Goal: Task Accomplishment & Management: Use online tool/utility

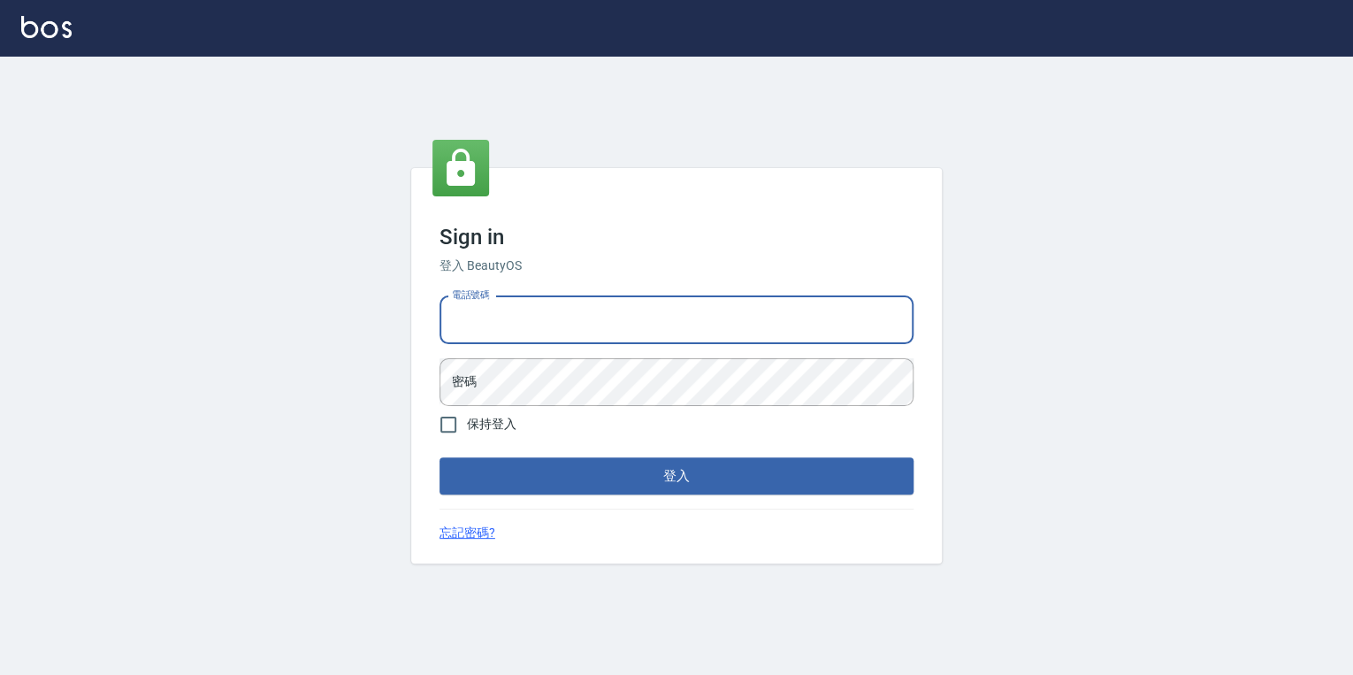
click at [578, 308] on input "電話號碼" at bounding box center [677, 320] width 474 height 48
type input "0925308209"
click at [440, 457] on button "登入" at bounding box center [677, 475] width 474 height 37
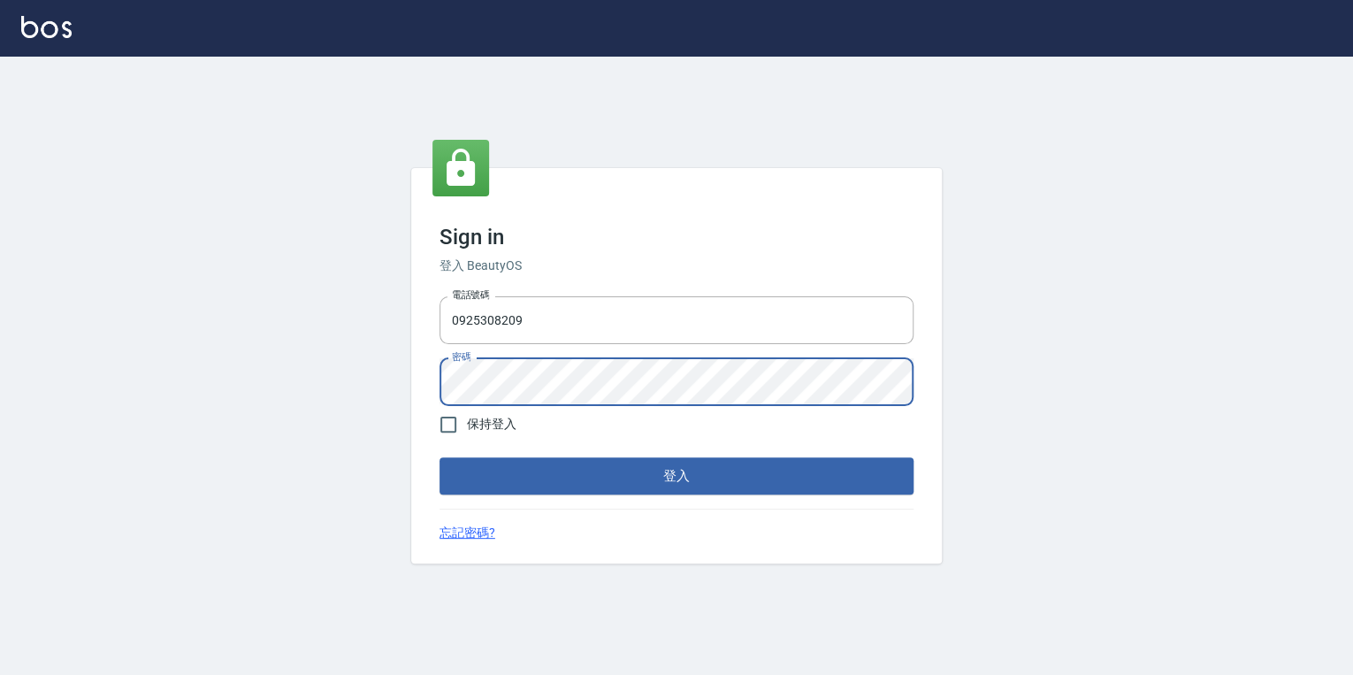
click at [440, 457] on button "登入" at bounding box center [677, 475] width 474 height 37
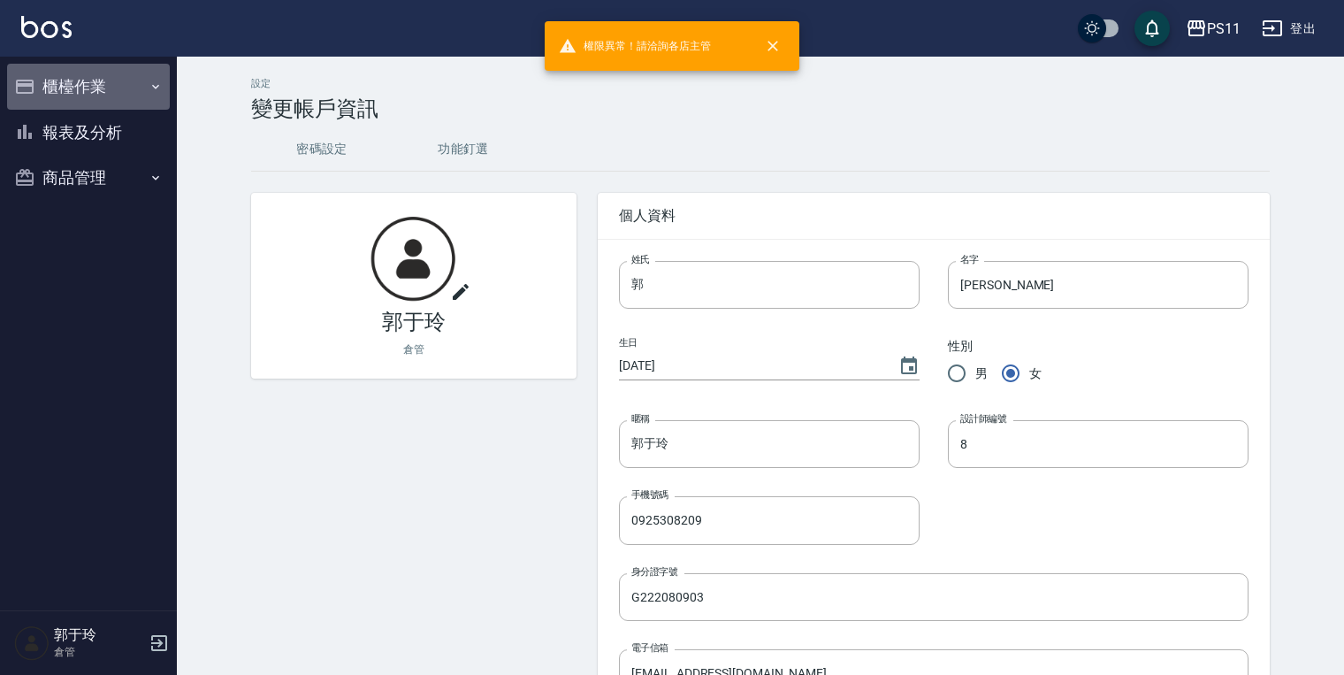
click at [113, 73] on button "櫃檯作業" at bounding box center [88, 87] width 163 height 46
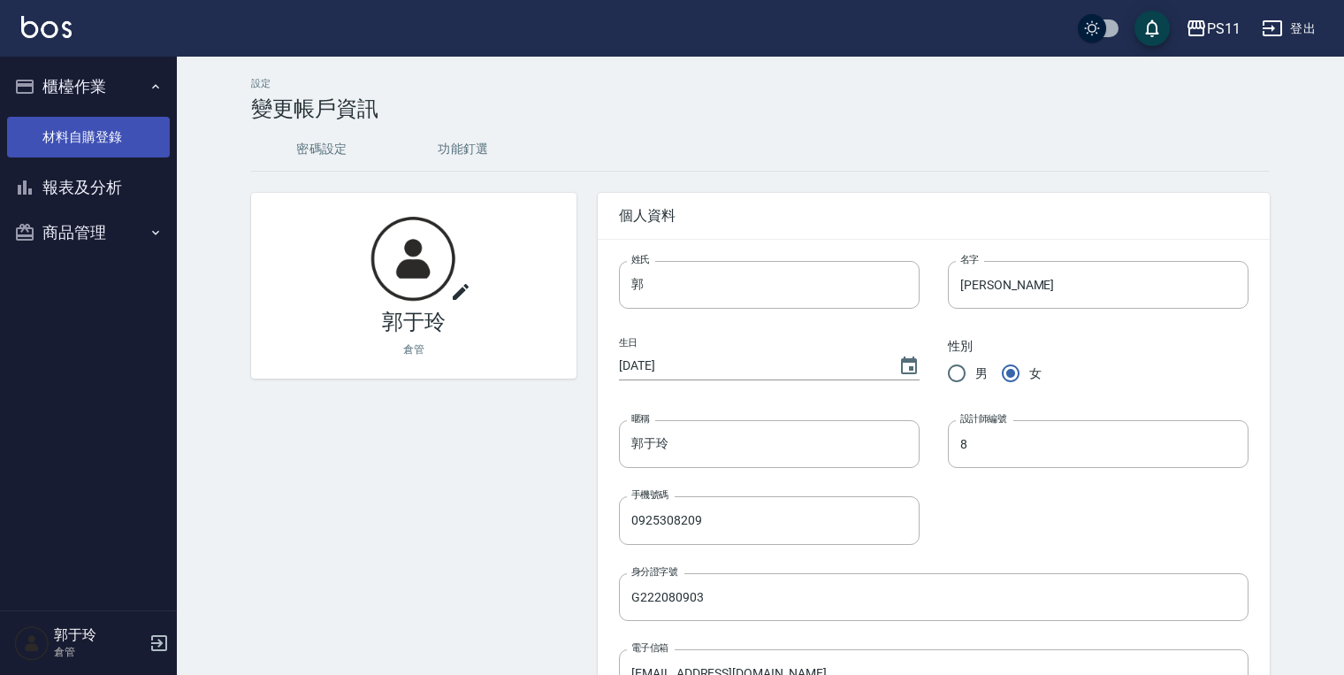
click at [102, 136] on link "材料自購登錄" at bounding box center [88, 137] width 163 height 41
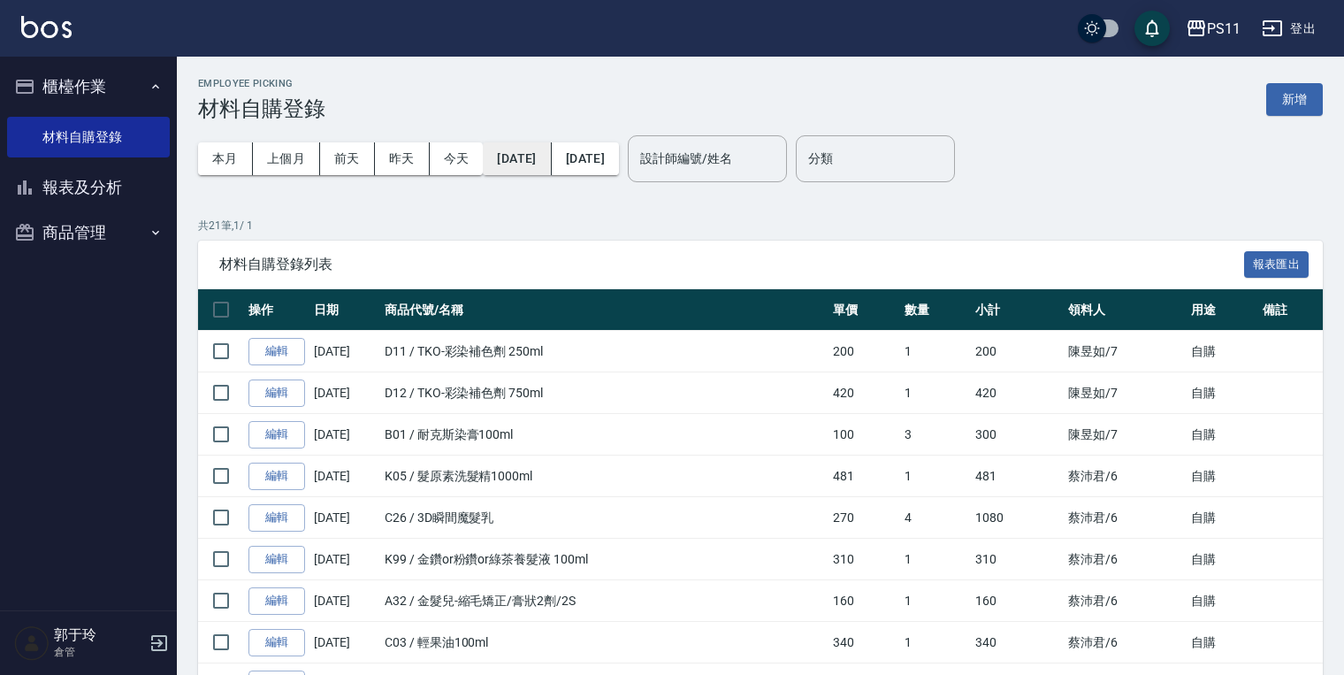
click at [551, 165] on button "[DATE]" at bounding box center [517, 158] width 68 height 33
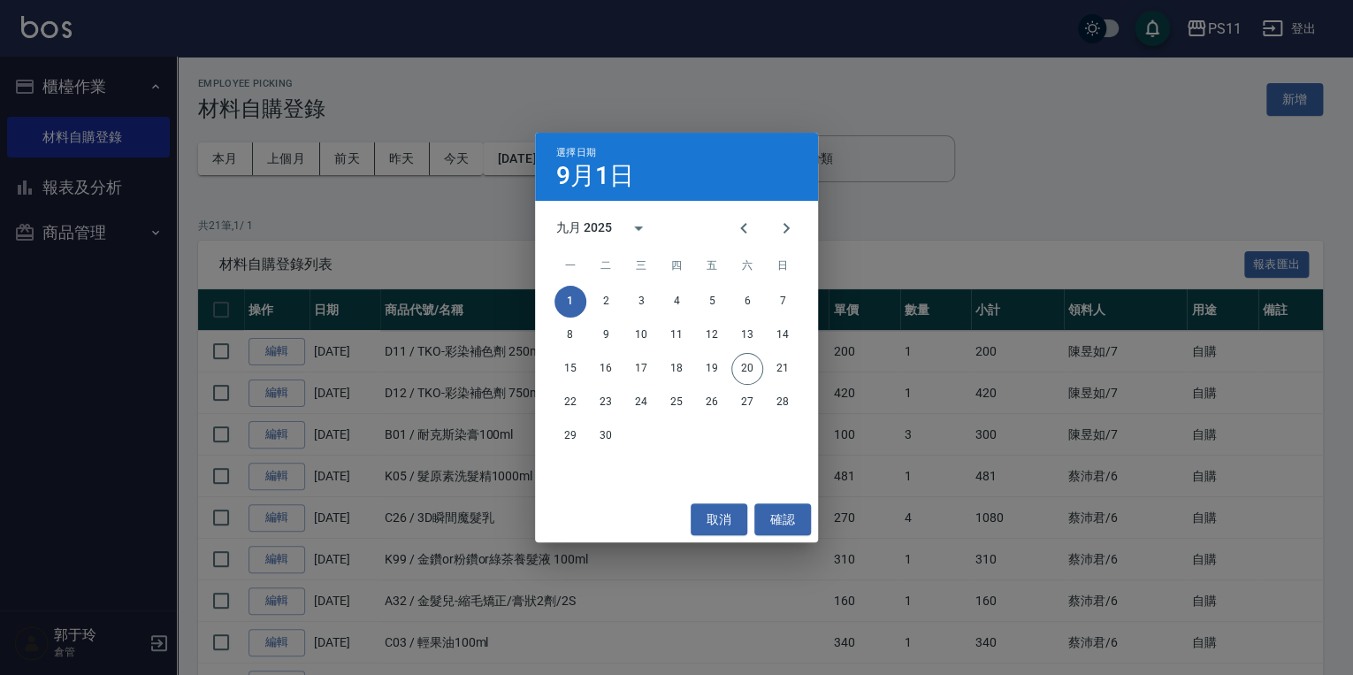
click at [998, 235] on div "選擇日期 9月1日 九月 2025 一 二 三 四 五 六 日 1 2 3 4 5 6 7 8 9 10 11 12 13 14 15 16 17 18 19…" at bounding box center [676, 337] width 1353 height 675
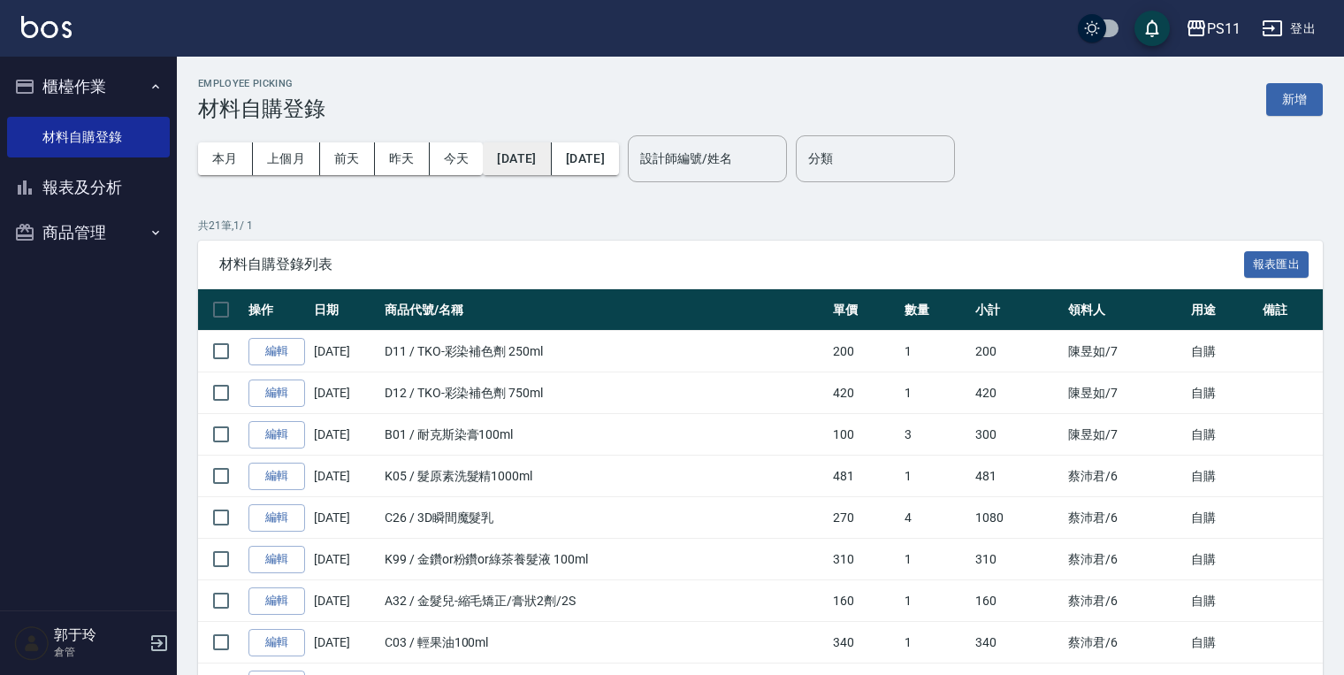
click at [547, 148] on button "[DATE]" at bounding box center [517, 158] width 68 height 33
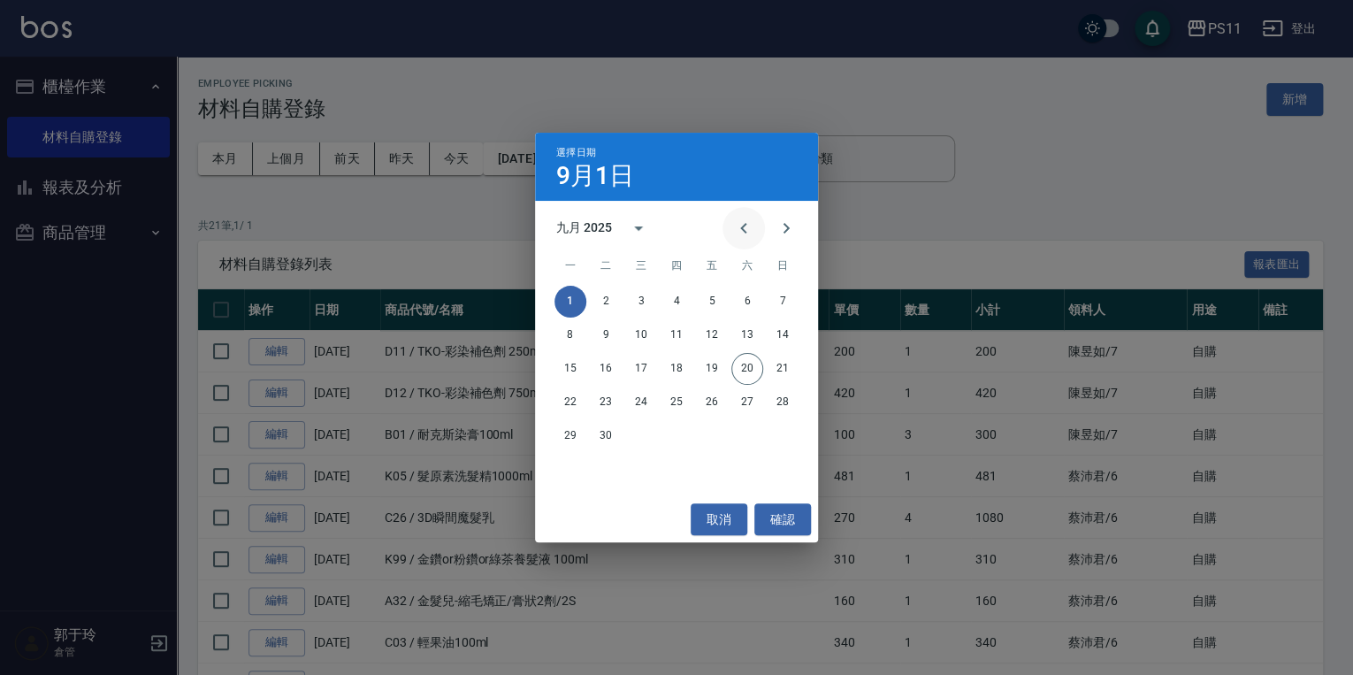
click at [740, 230] on icon "Previous month" at bounding box center [743, 228] width 21 height 21
click at [720, 293] on button "1" at bounding box center [712, 302] width 32 height 32
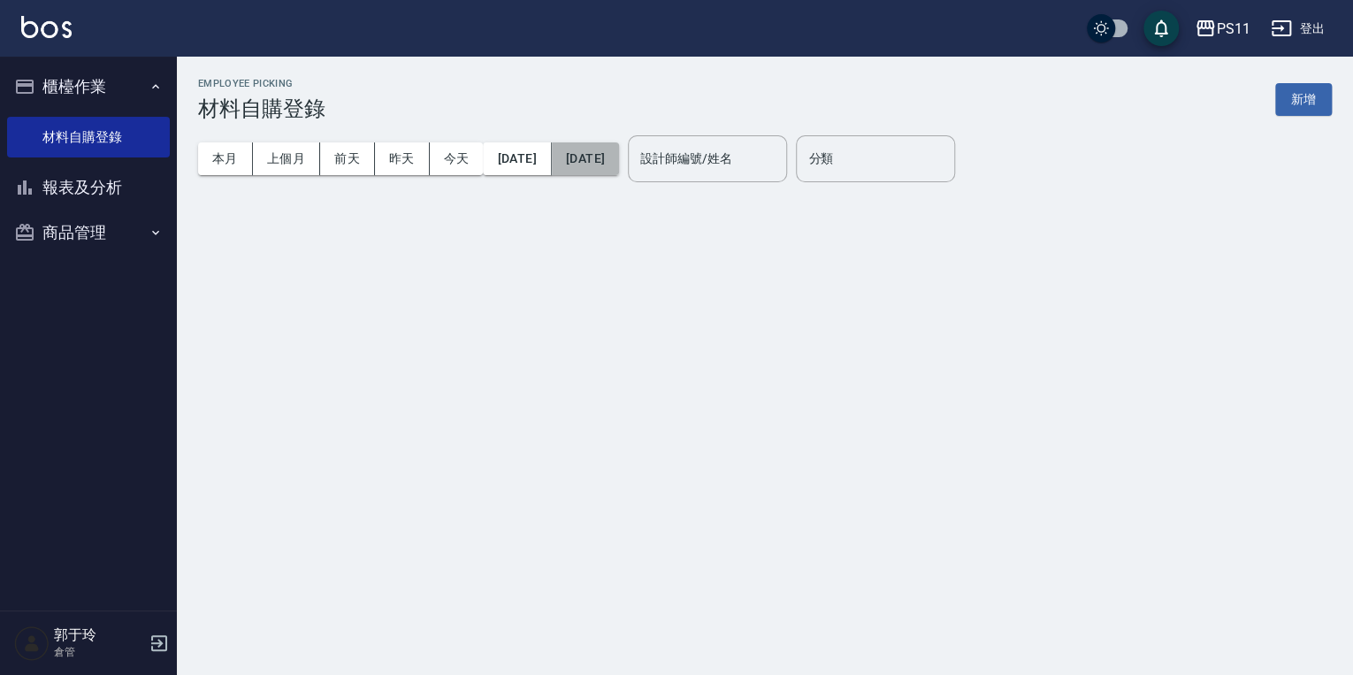
click at [619, 152] on button "[DATE]" at bounding box center [585, 158] width 67 height 33
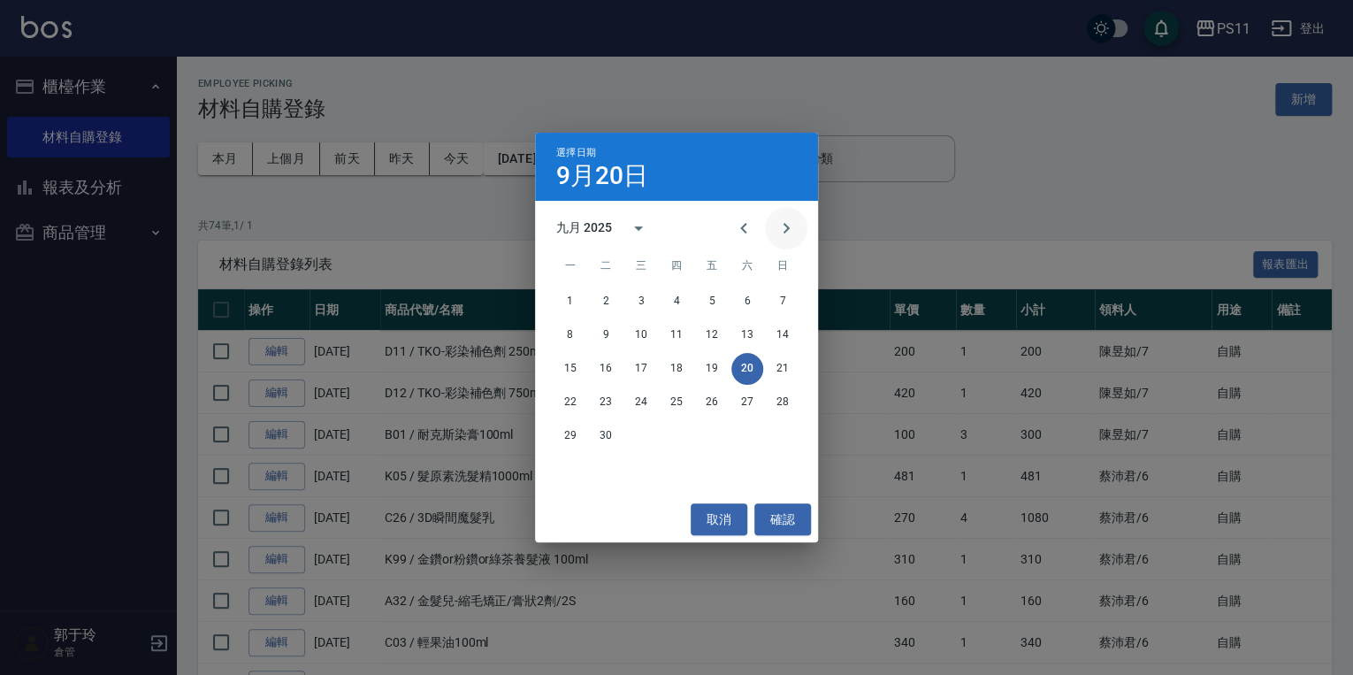
click at [785, 226] on icon "Next month" at bounding box center [787, 228] width 6 height 11
click at [734, 231] on icon "Previous month" at bounding box center [743, 228] width 21 height 21
click at [790, 438] on button "31" at bounding box center [783, 436] width 32 height 32
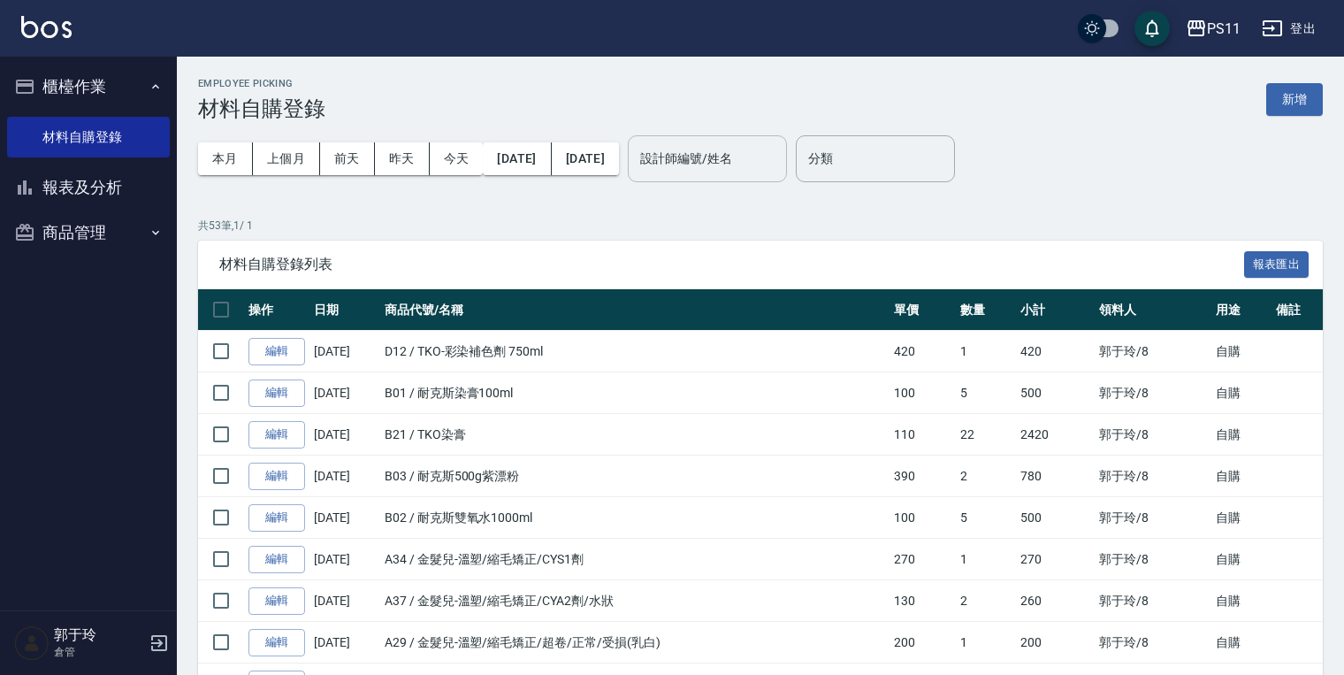
click at [759, 157] on input "設計師編號/姓名" at bounding box center [707, 158] width 143 height 31
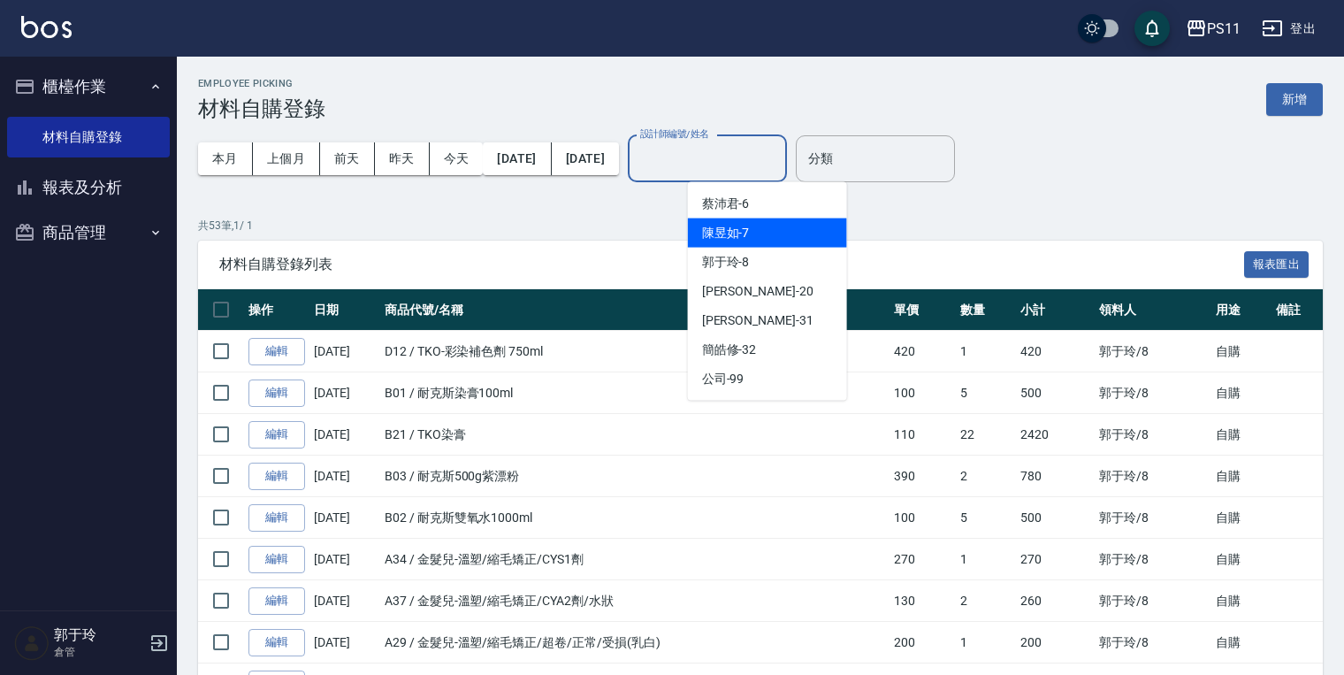
click at [746, 227] on span "陳昱如 -7" at bounding box center [726, 233] width 48 height 19
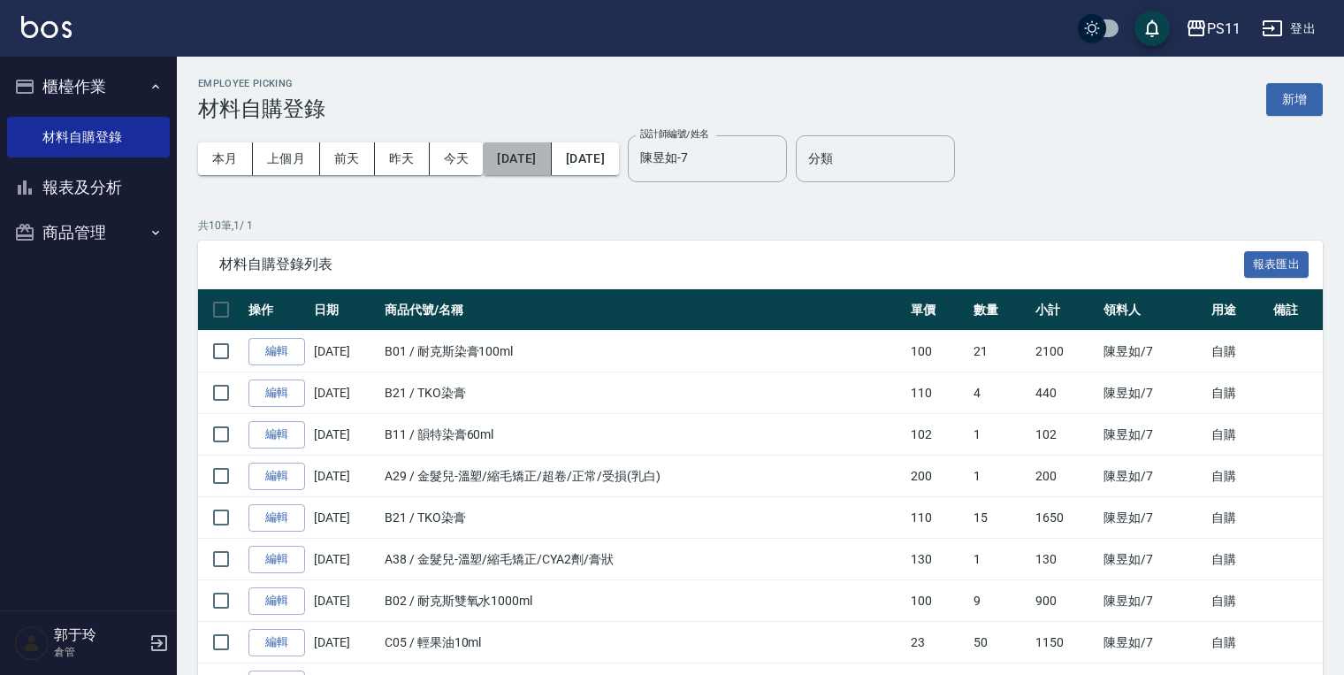
click at [551, 166] on button "[DATE]" at bounding box center [517, 158] width 68 height 33
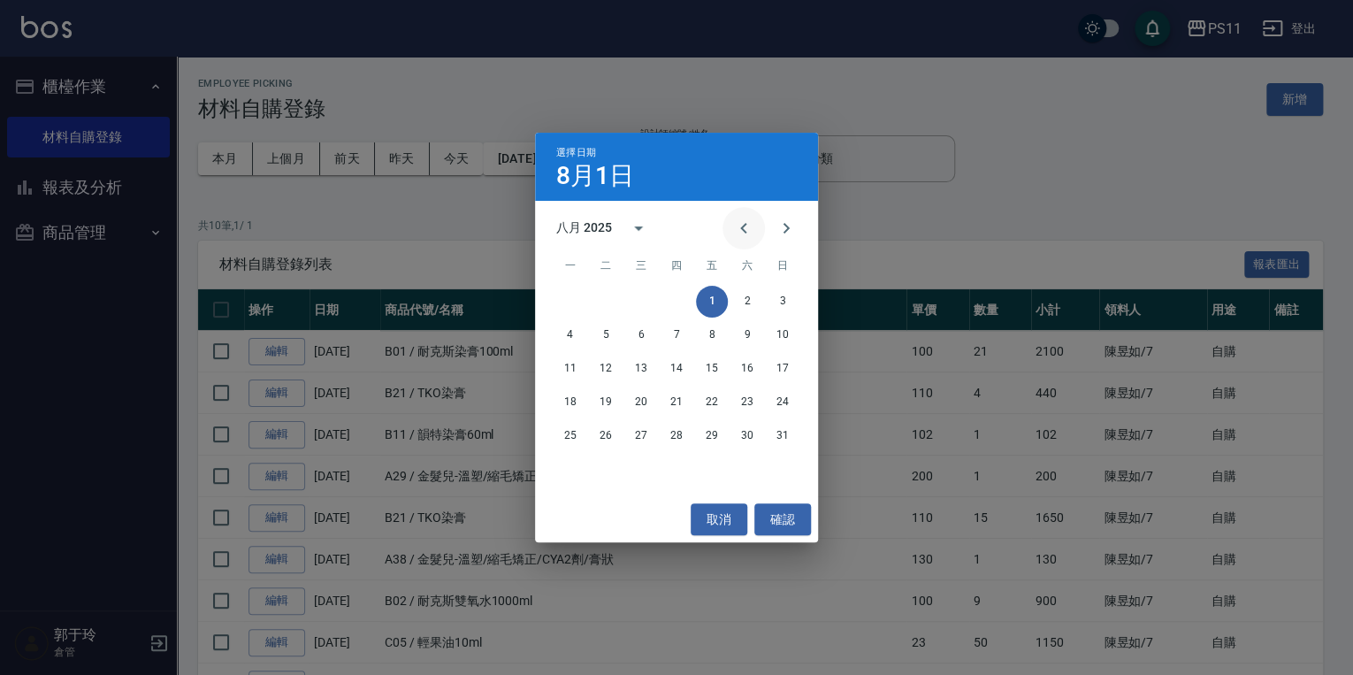
click at [748, 223] on icon "Previous month" at bounding box center [743, 228] width 21 height 21
click at [605, 303] on button "1" at bounding box center [606, 302] width 32 height 32
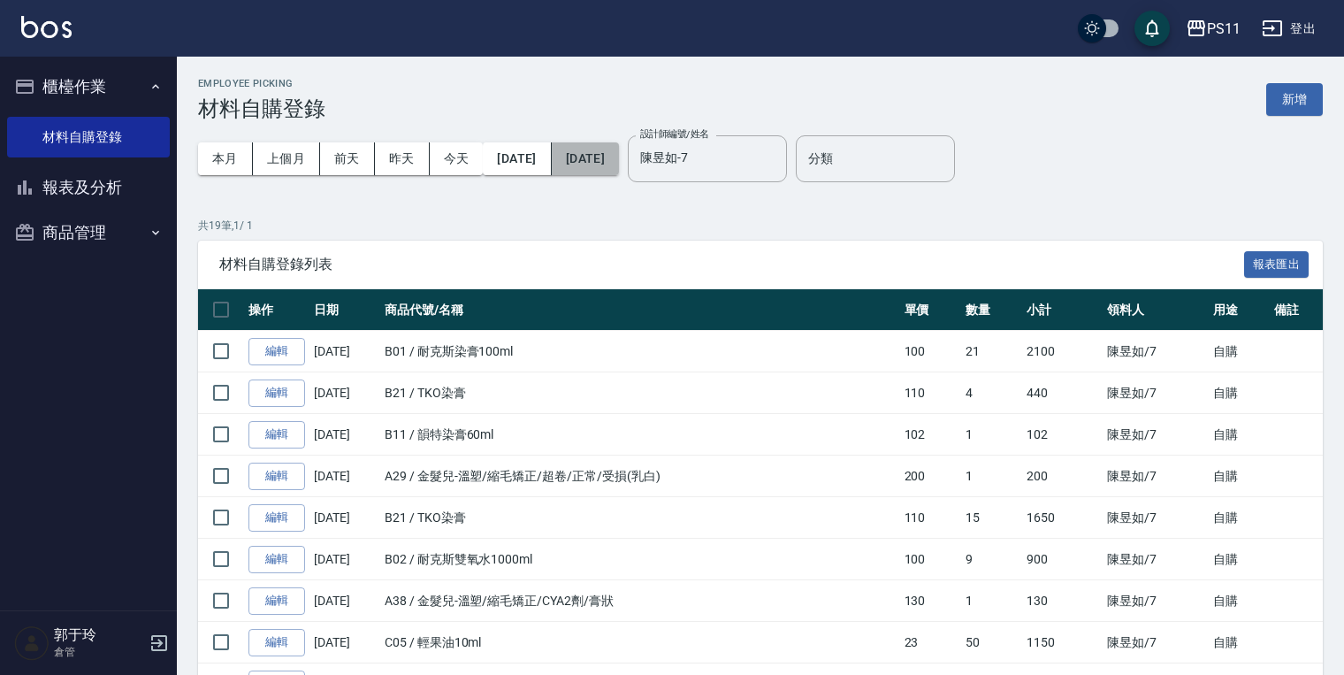
click at [619, 167] on button "[DATE]" at bounding box center [585, 158] width 67 height 33
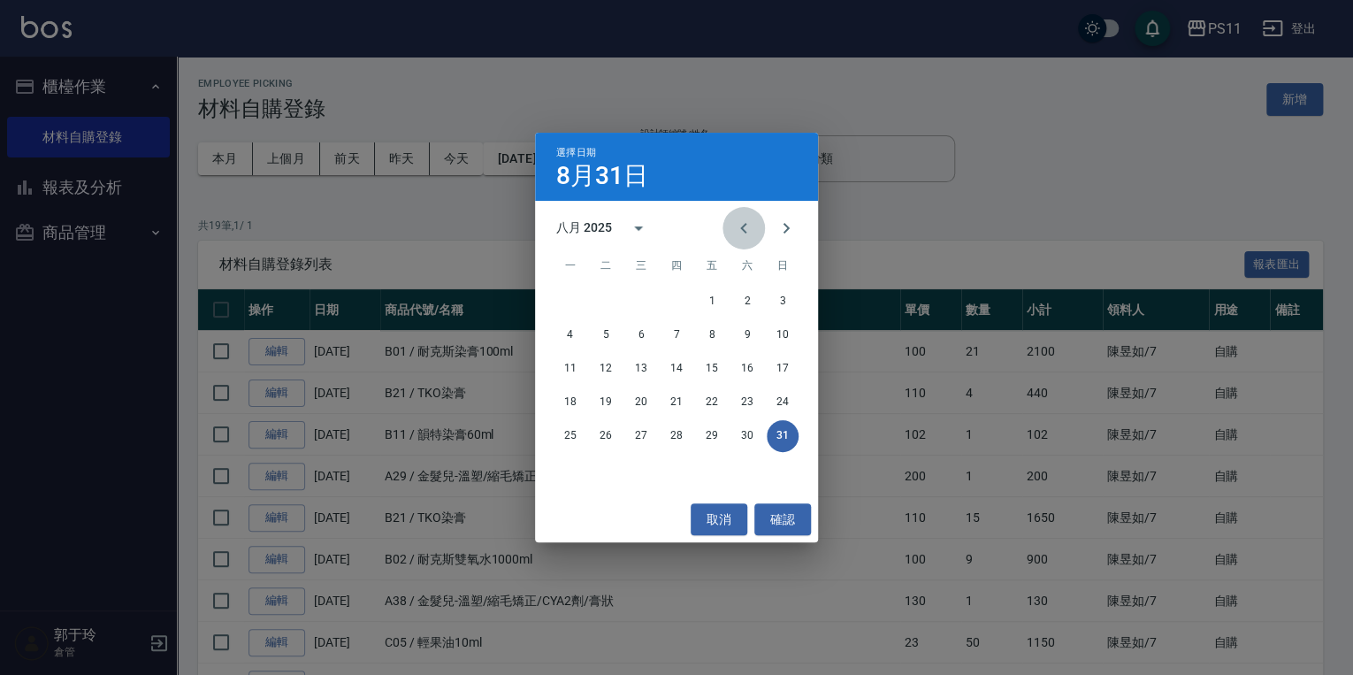
click at [744, 226] on icon "Previous month" at bounding box center [743, 228] width 21 height 21
click at [668, 441] on button "31" at bounding box center [677, 436] width 32 height 32
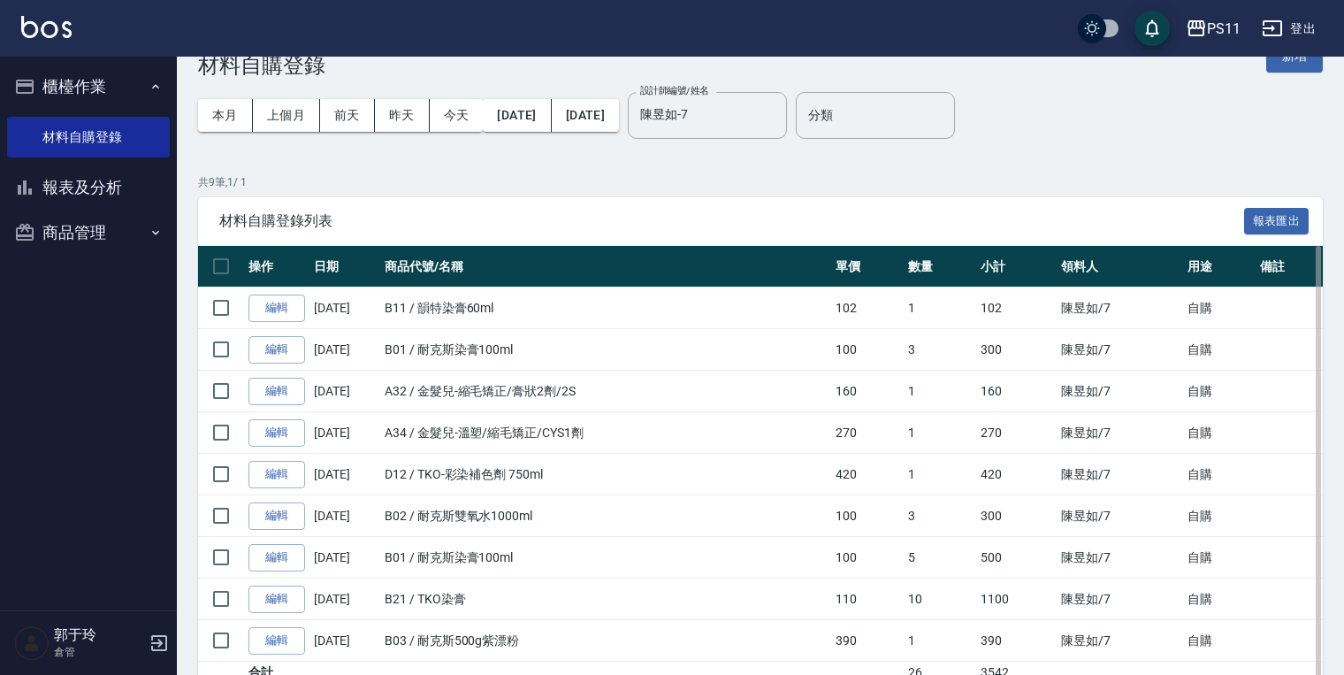
scroll to position [120, 0]
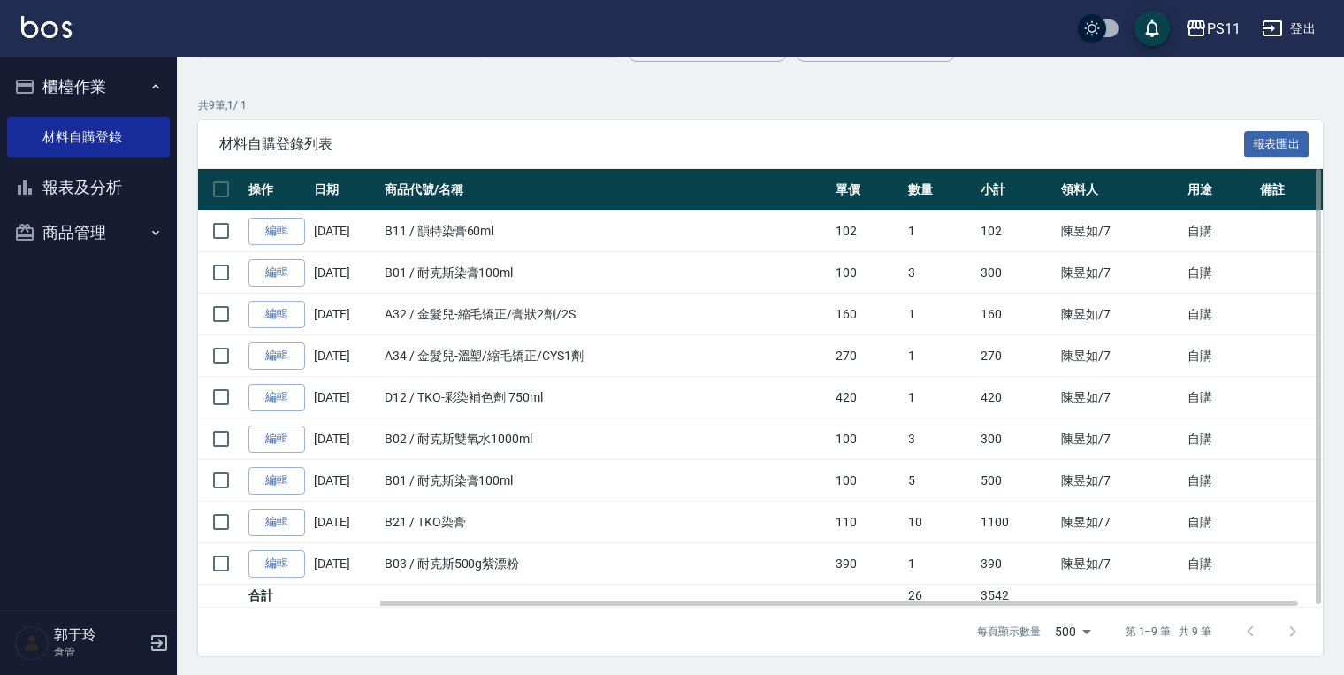
drag, startPoint x: 705, startPoint y: 386, endPoint x: 708, endPoint y: 515, distance: 129.2
click at [700, 499] on td "B01 / 耐克斯染膏100ml" at bounding box center [605, 481] width 451 height 42
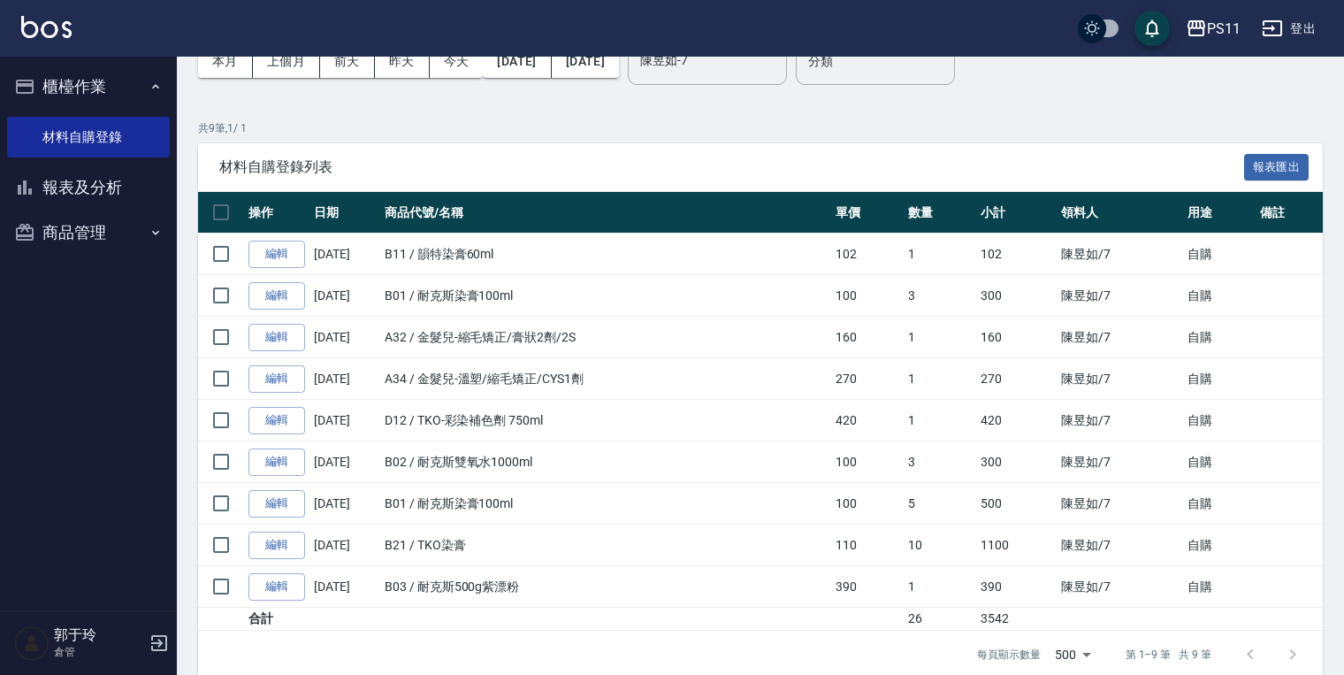
scroll to position [0, 0]
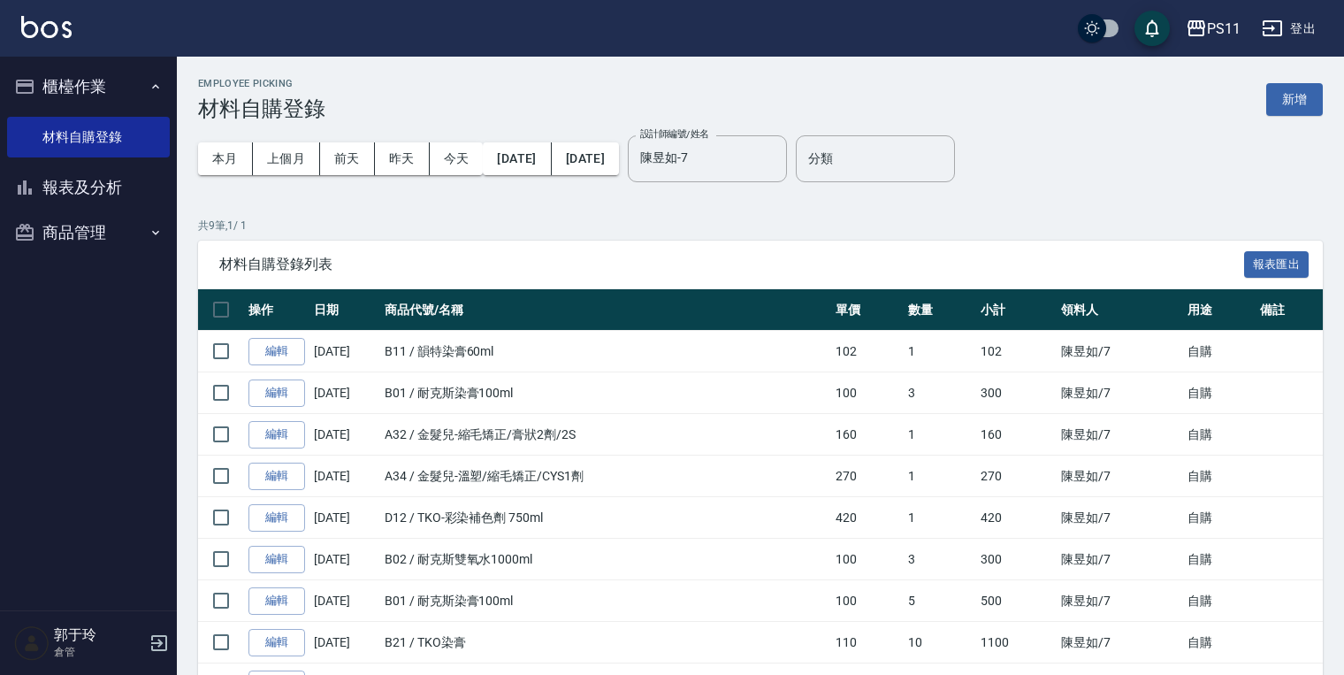
drag, startPoint x: 670, startPoint y: 486, endPoint x: 693, endPoint y: 182, distance: 304.3
click at [541, 151] on button "[DATE]" at bounding box center [517, 158] width 68 height 33
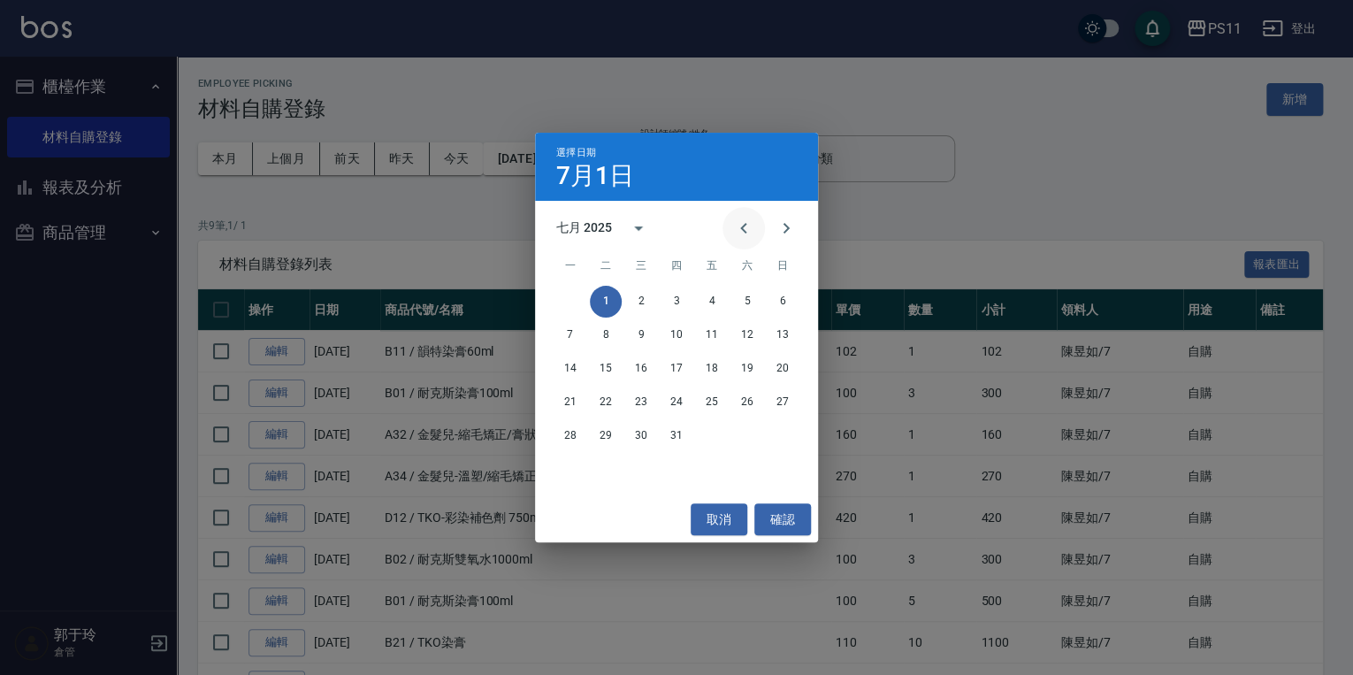
click at [750, 220] on icon "Previous month" at bounding box center [743, 228] width 21 height 21
click at [778, 294] on button "1" at bounding box center [783, 302] width 32 height 32
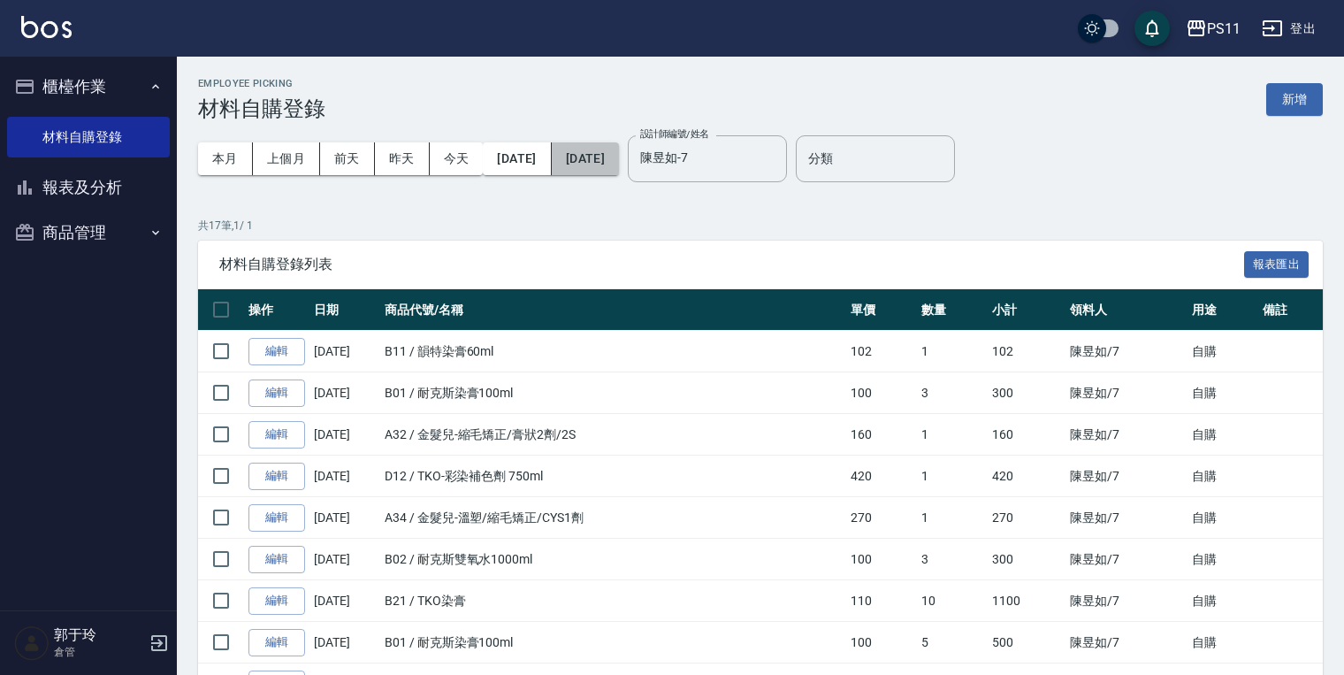
click at [611, 163] on button "[DATE]" at bounding box center [585, 158] width 67 height 33
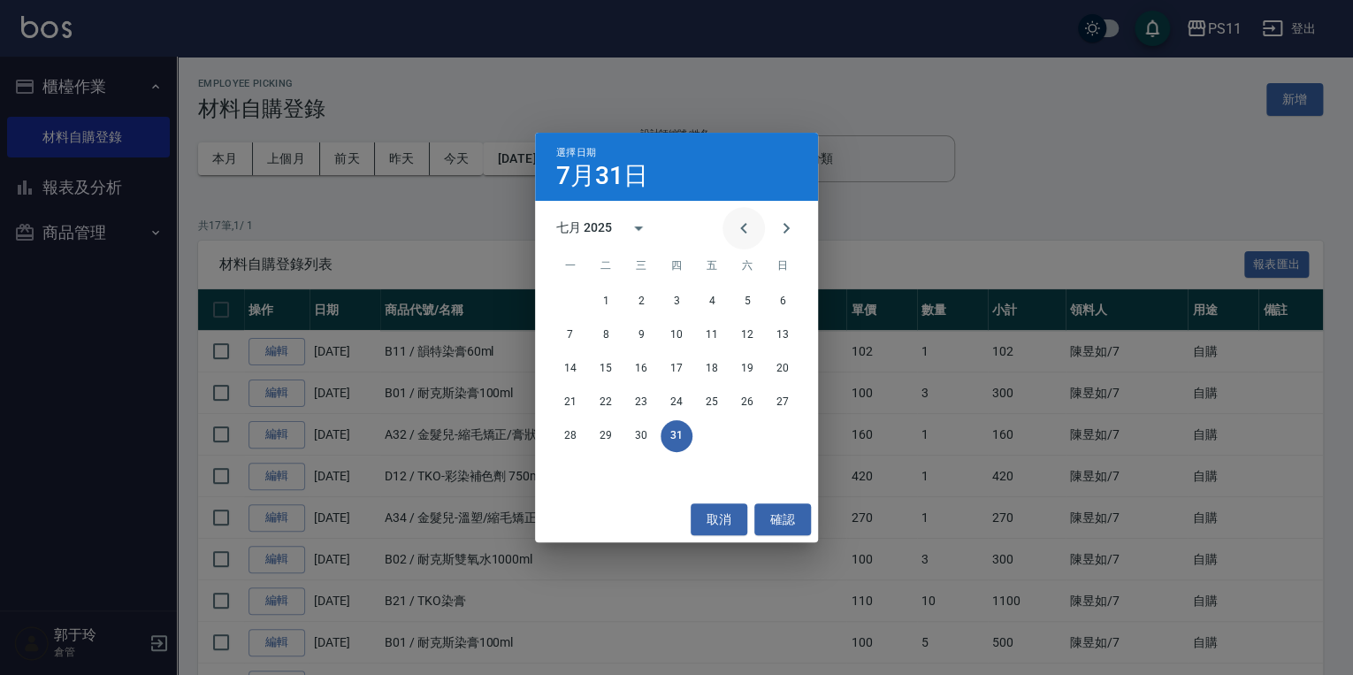
click at [745, 227] on icon "Previous month" at bounding box center [743, 228] width 21 height 21
click at [566, 456] on button "30" at bounding box center [571, 470] width 32 height 32
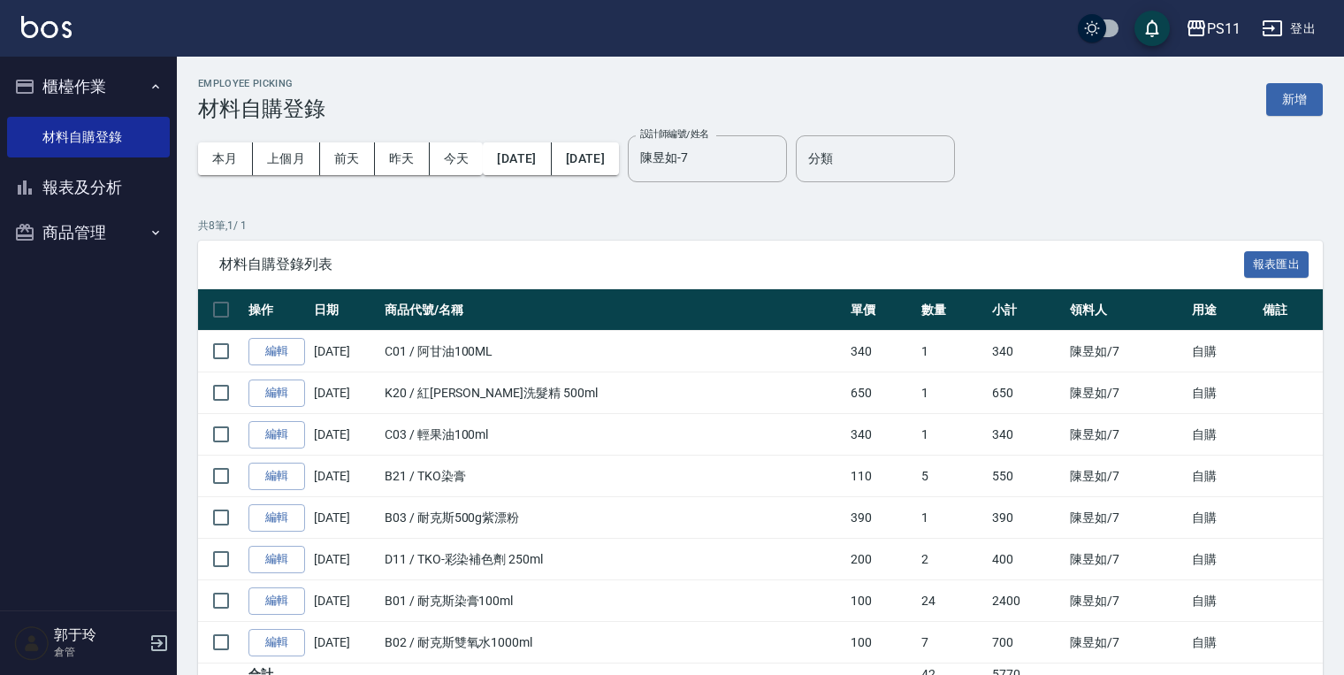
click at [664, 262] on span "材料自購登錄列表" at bounding box center [731, 265] width 1025 height 18
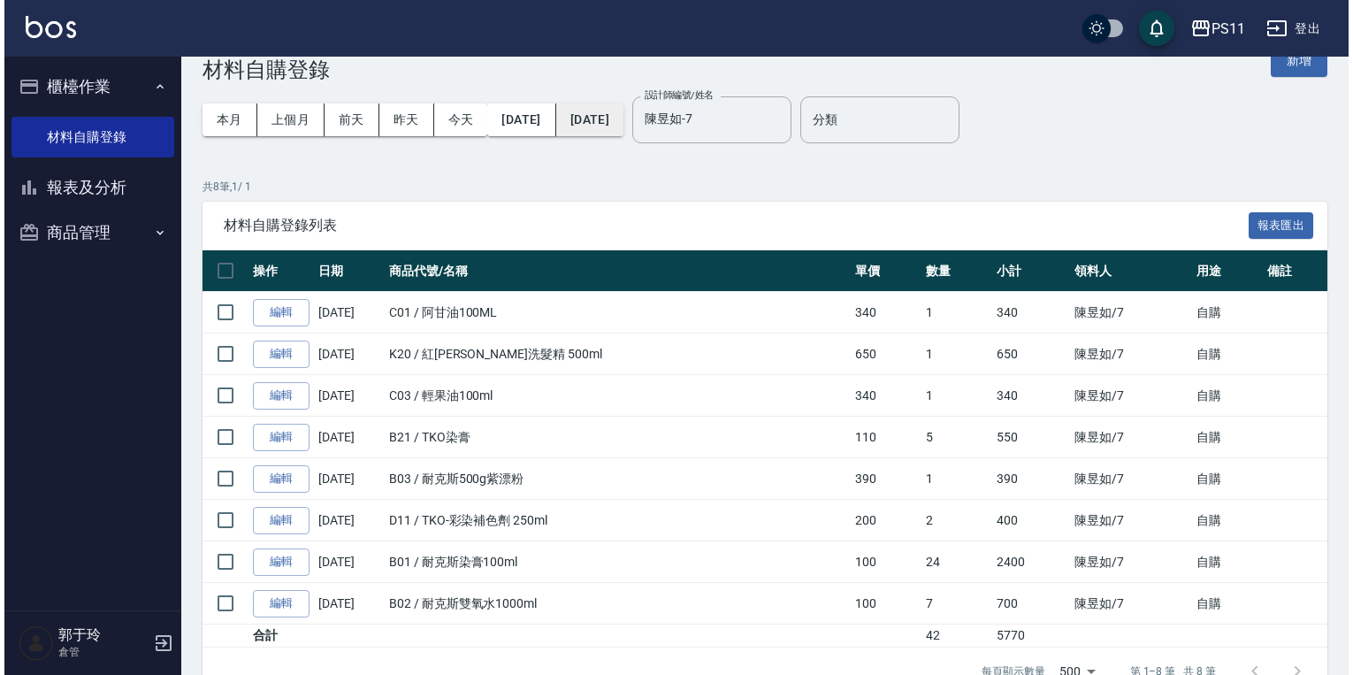
scroll to position [7, 0]
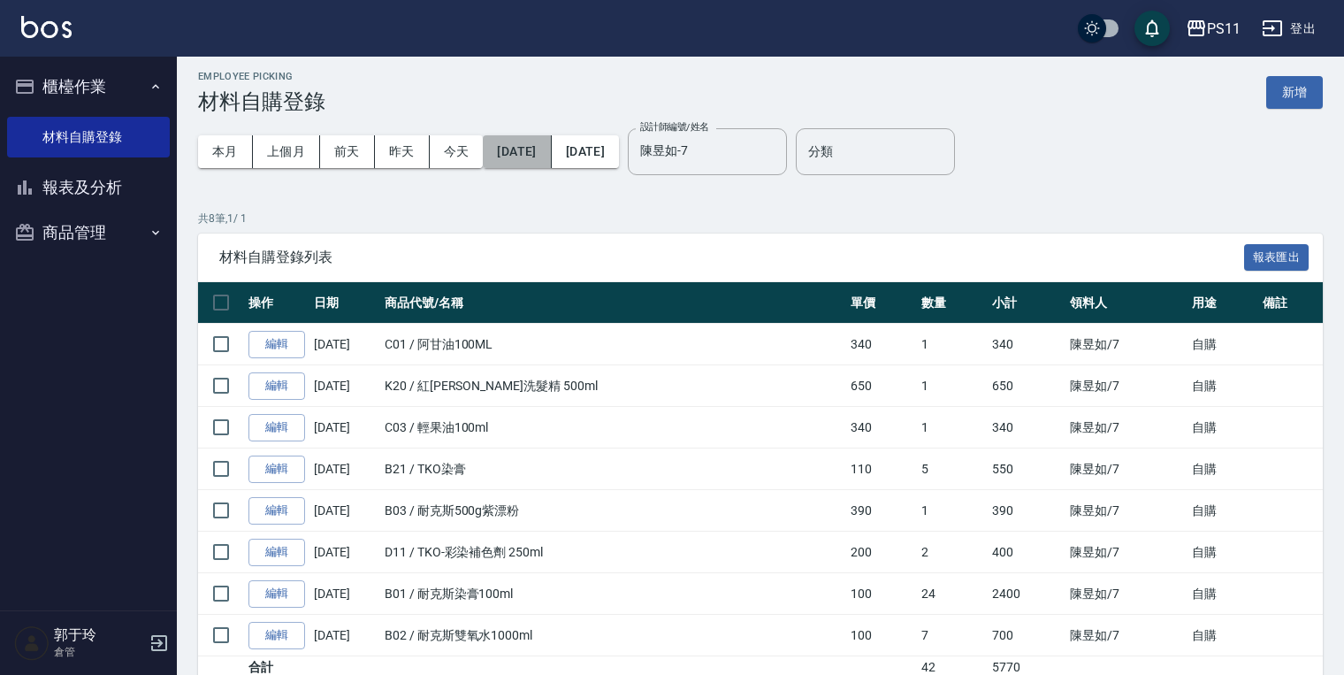
click at [550, 156] on button "[DATE]" at bounding box center [517, 151] width 68 height 33
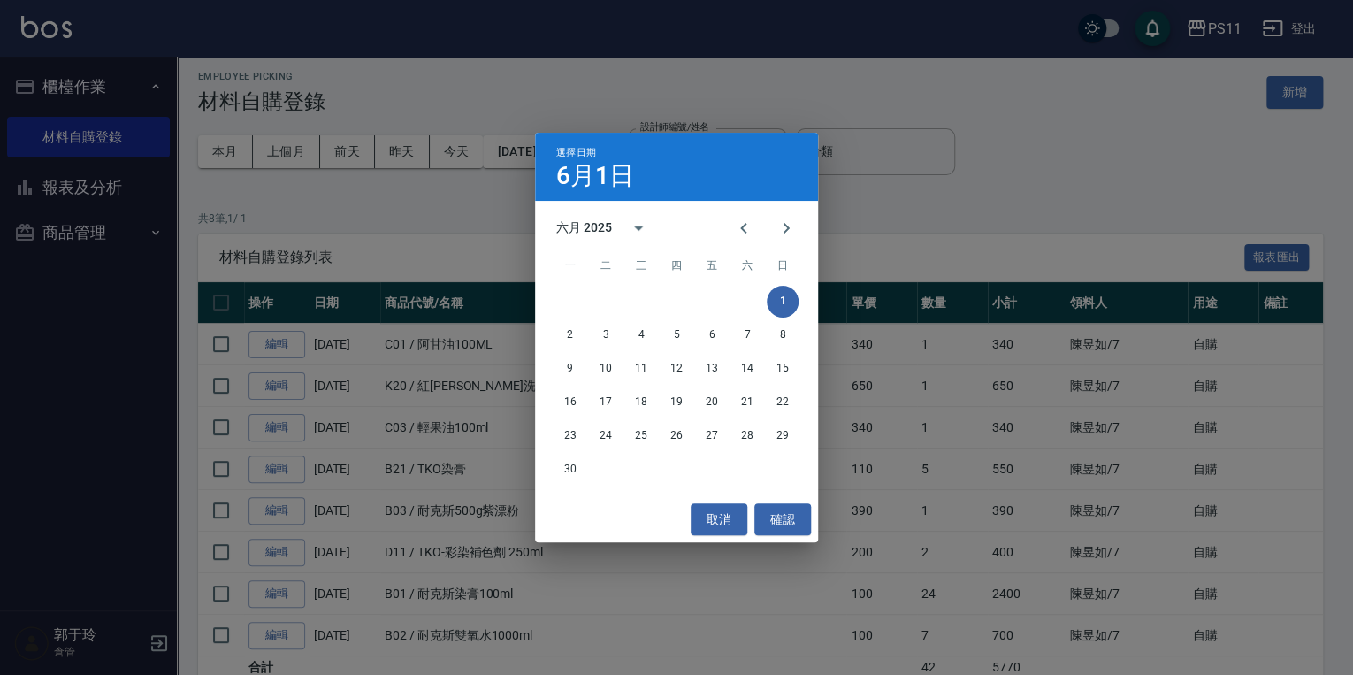
click at [921, 195] on div "選擇日期 [DATE] 六月 2025 一 二 三 四 五 六 日 1 2 3 4 5 6 7 8 9 10 11 12 13 14 15 16 17 18 …" at bounding box center [676, 337] width 1353 height 675
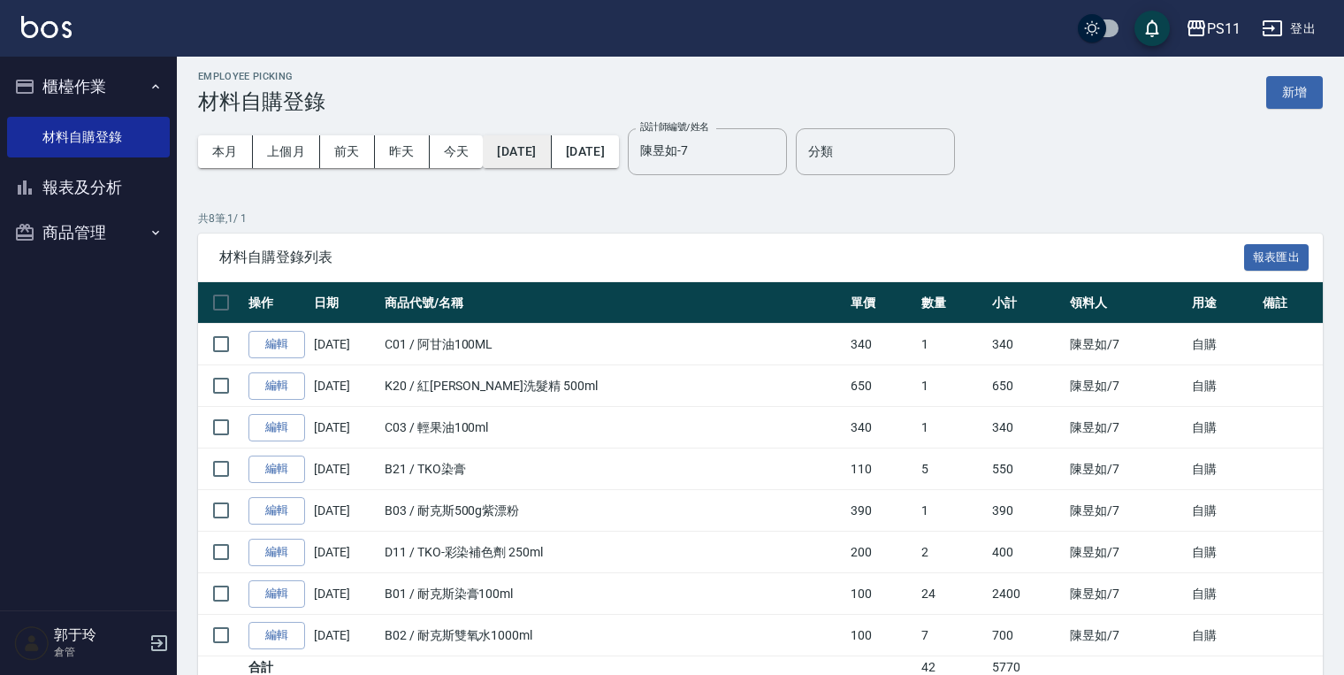
click at [538, 156] on button "[DATE]" at bounding box center [517, 151] width 68 height 33
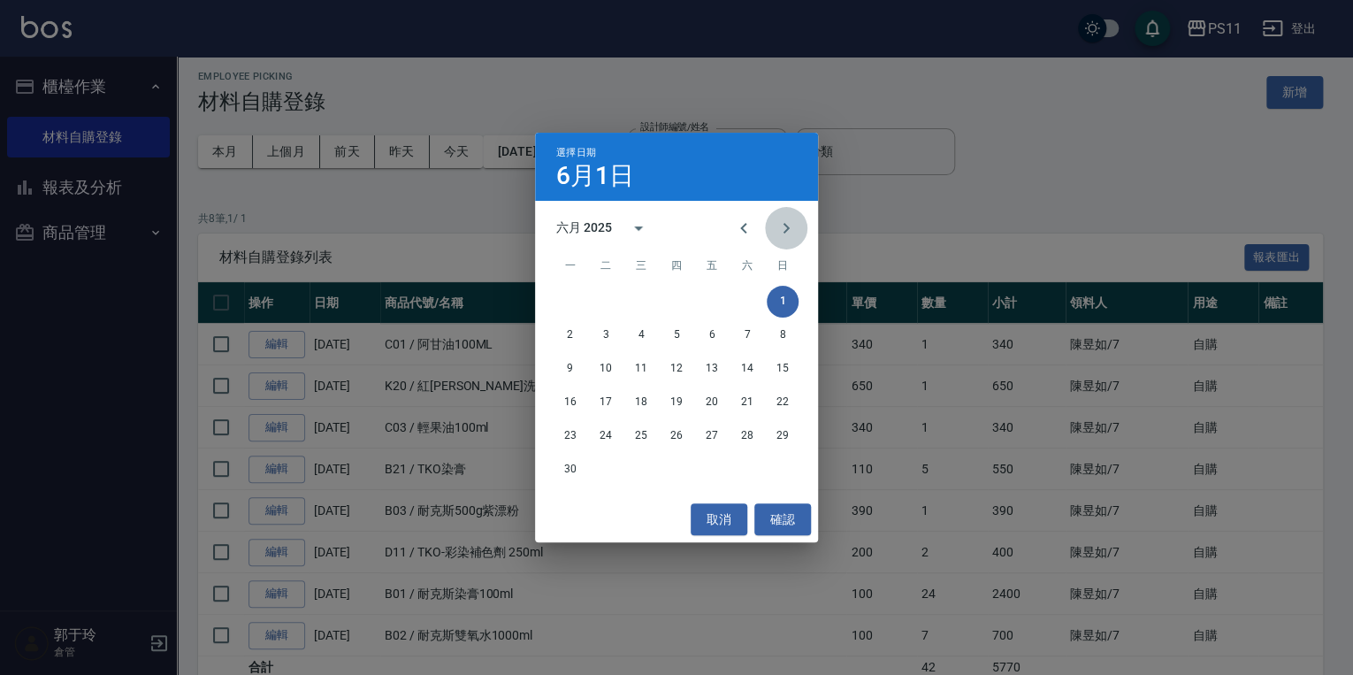
click at [781, 233] on icon "Next month" at bounding box center [786, 228] width 21 height 21
click at [604, 297] on button "1" at bounding box center [606, 302] width 32 height 32
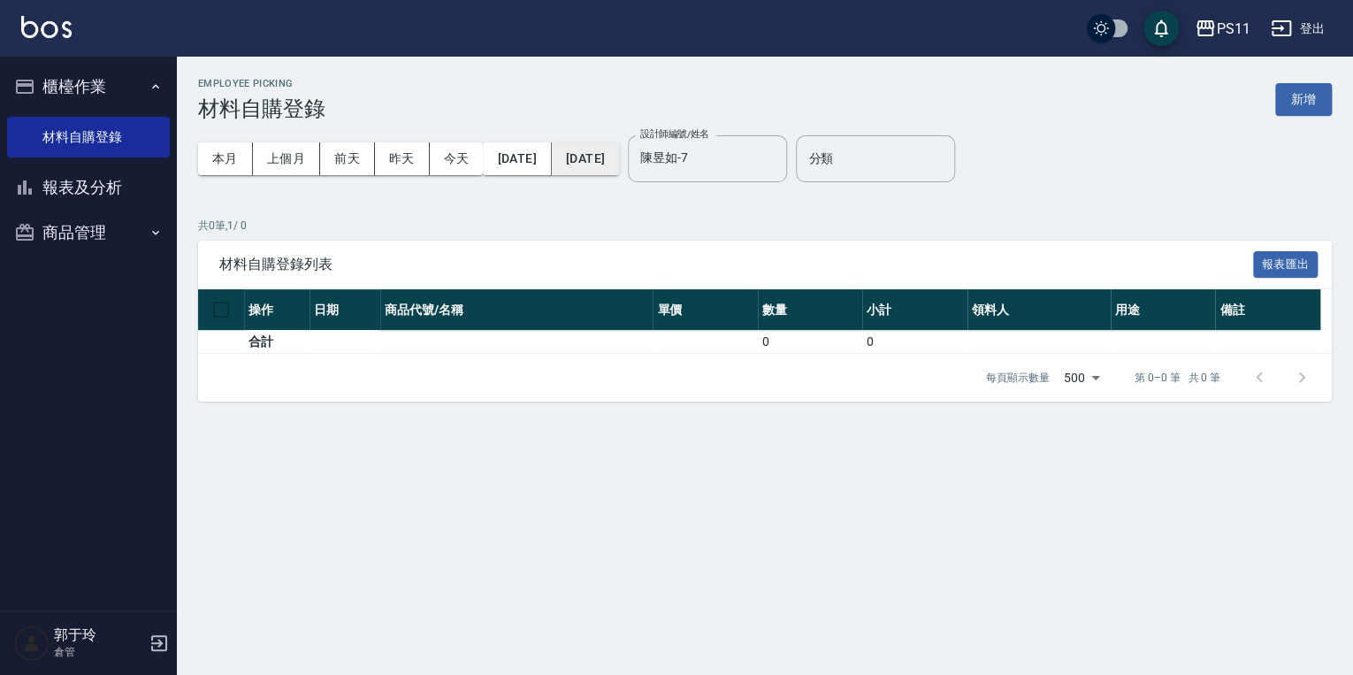
click at [619, 160] on button "[DATE]" at bounding box center [585, 158] width 67 height 33
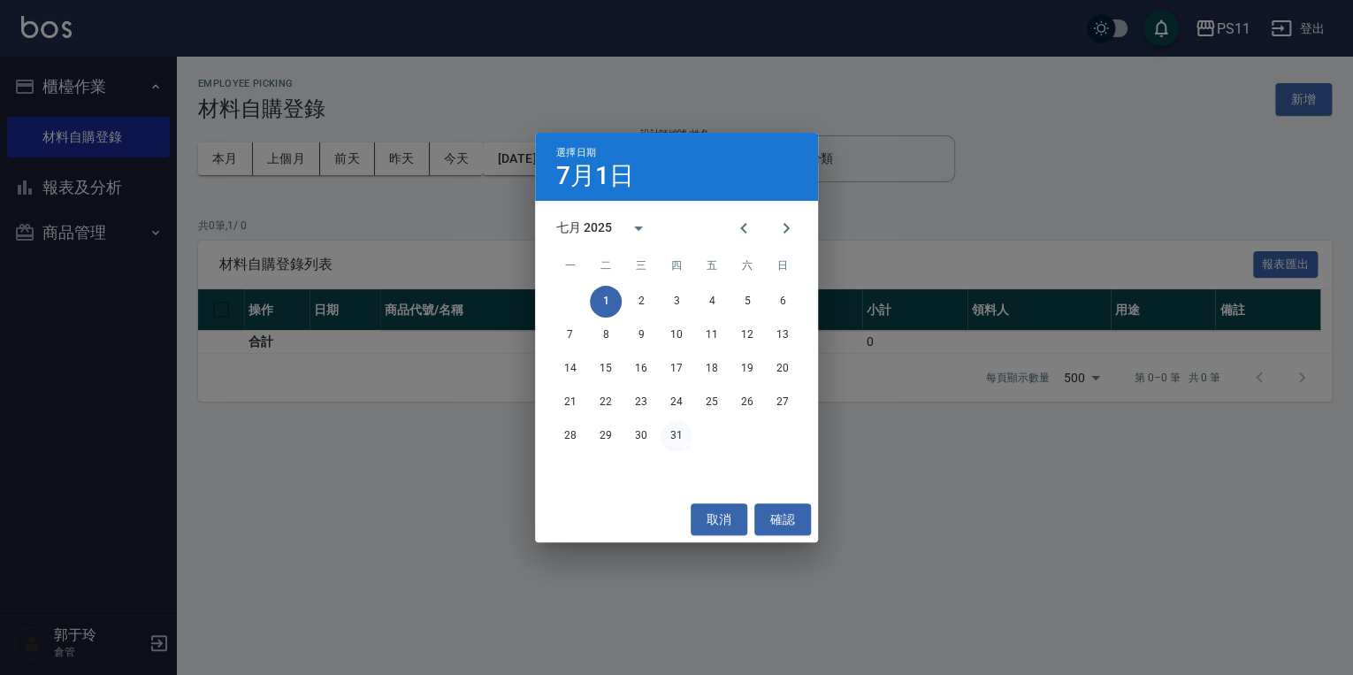
click at [688, 446] on button "31" at bounding box center [677, 436] width 32 height 32
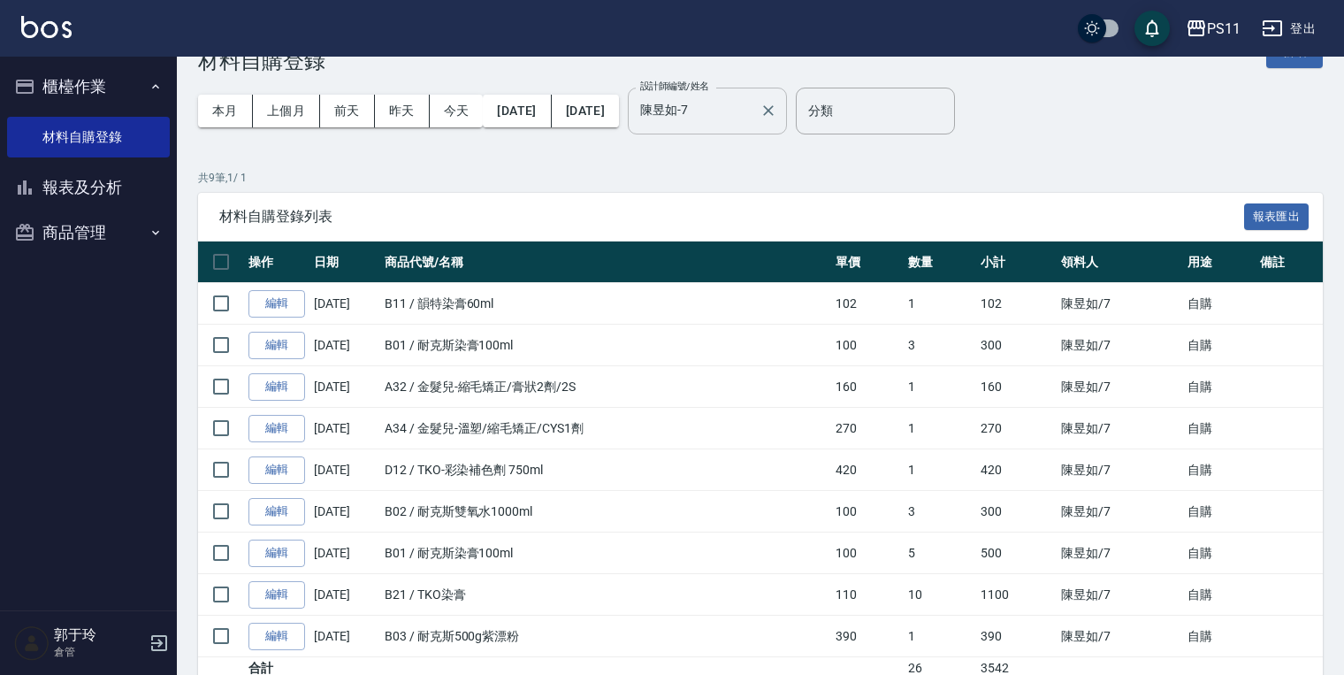
scroll to position [71, 0]
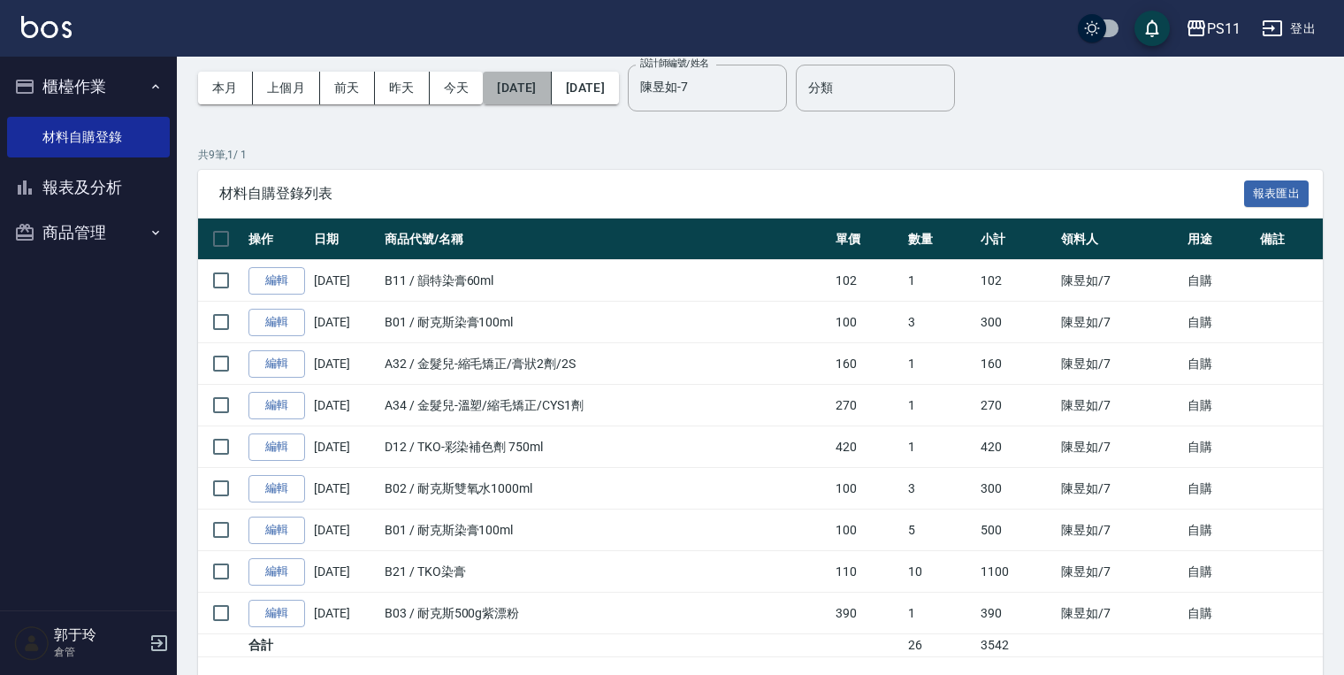
click at [551, 85] on button "[DATE]" at bounding box center [517, 88] width 68 height 33
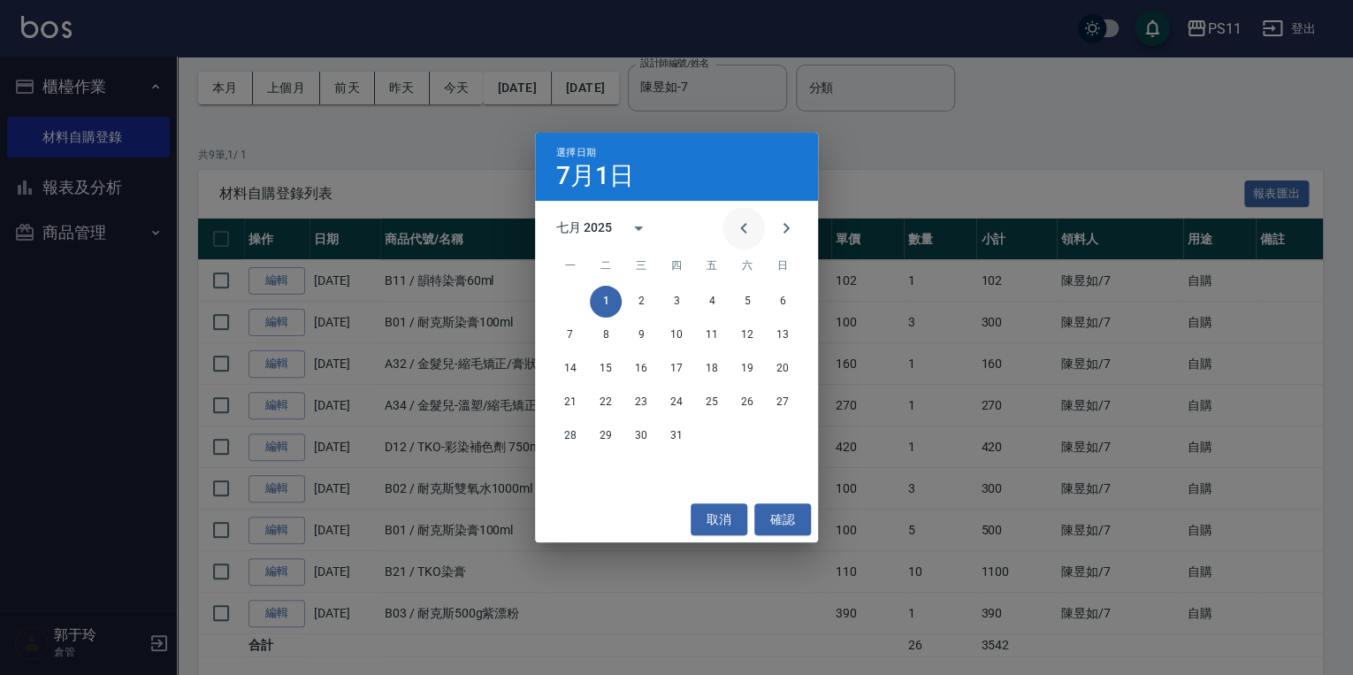
click at [736, 229] on icon "Previous month" at bounding box center [743, 228] width 21 height 21
click at [786, 295] on button "1" at bounding box center [783, 302] width 32 height 32
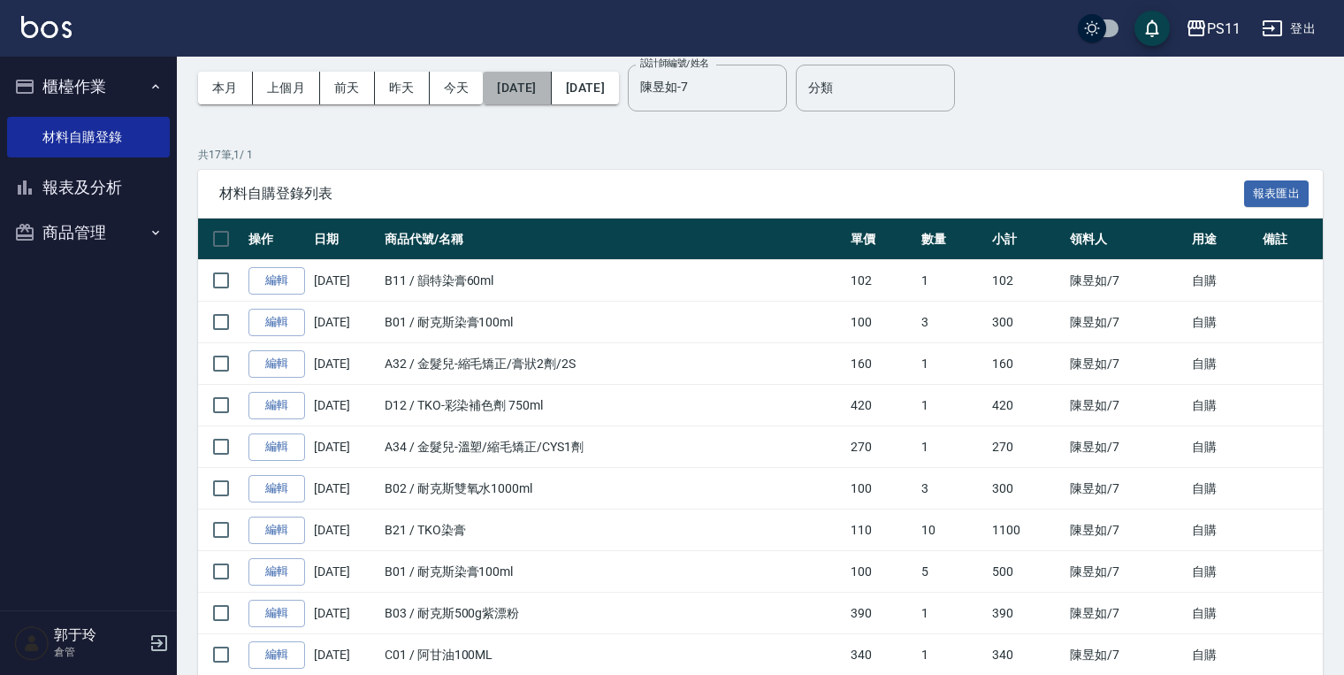
click at [533, 78] on button "[DATE]" at bounding box center [517, 88] width 68 height 33
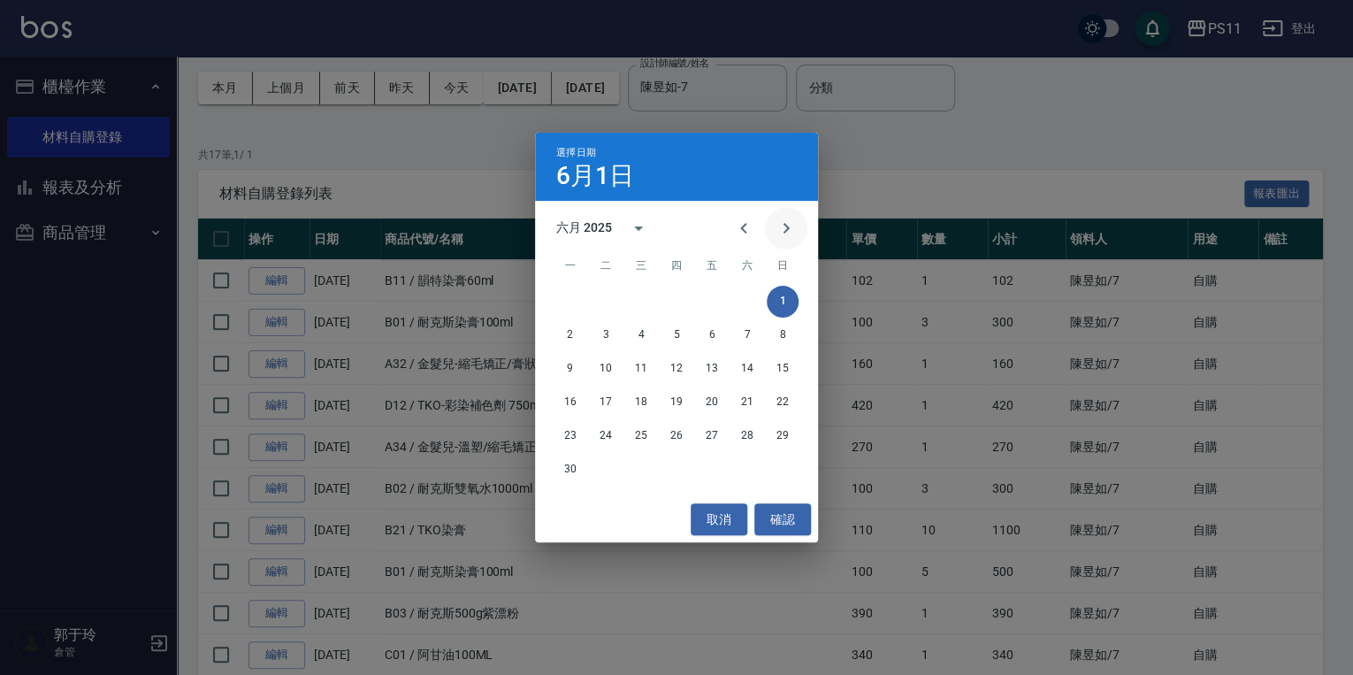
click at [778, 218] on icon "Next month" at bounding box center [786, 228] width 21 height 21
click at [597, 301] on button "1" at bounding box center [606, 302] width 32 height 32
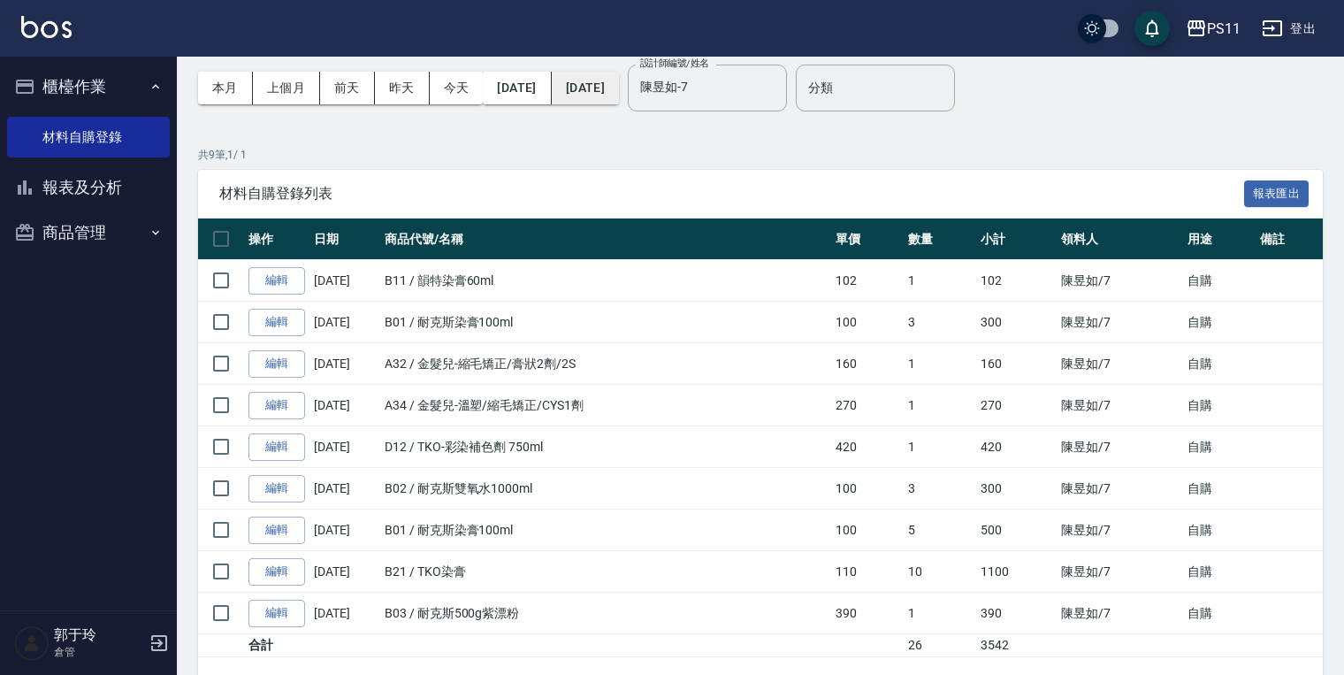
click at [619, 97] on button "[DATE]" at bounding box center [585, 88] width 67 height 33
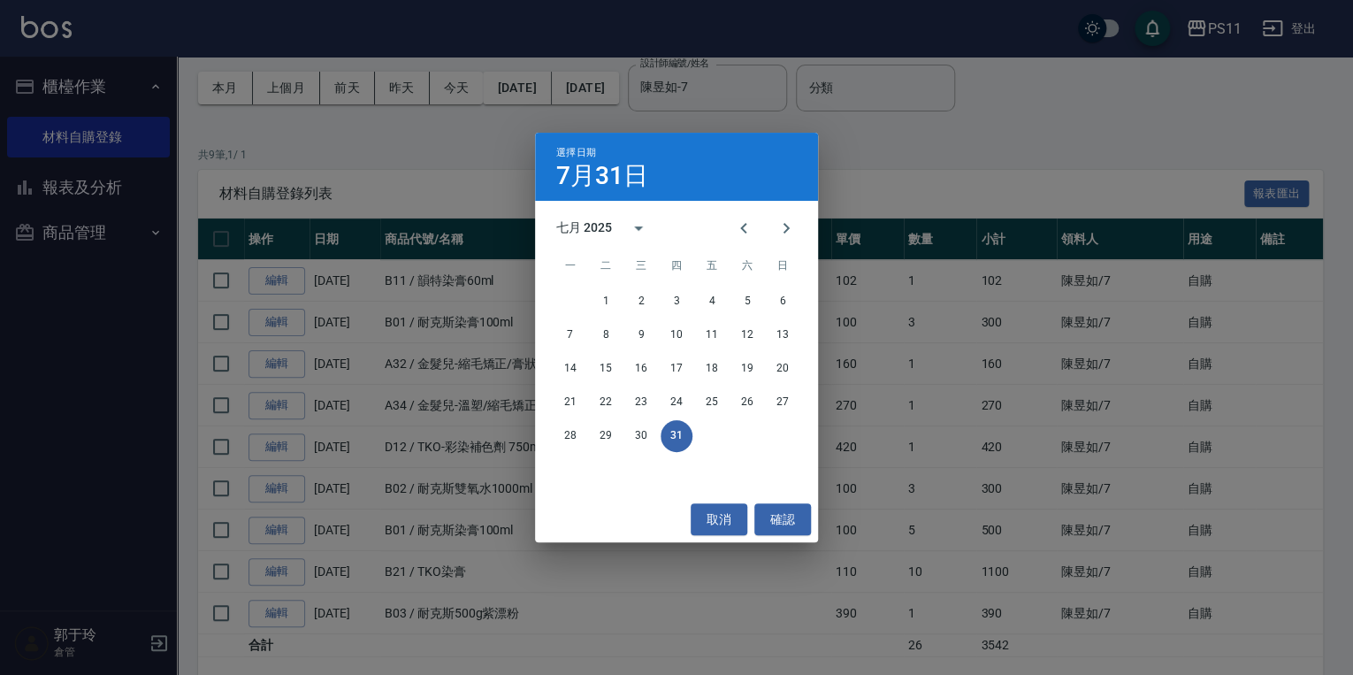
click at [901, 175] on div "選擇日期 [DATE] 七月 2025 一 二 三 四 五 六 日 1 2 3 4 5 6 7 8 9 10 11 12 13 14 15 16 17 18 …" at bounding box center [676, 337] width 1353 height 675
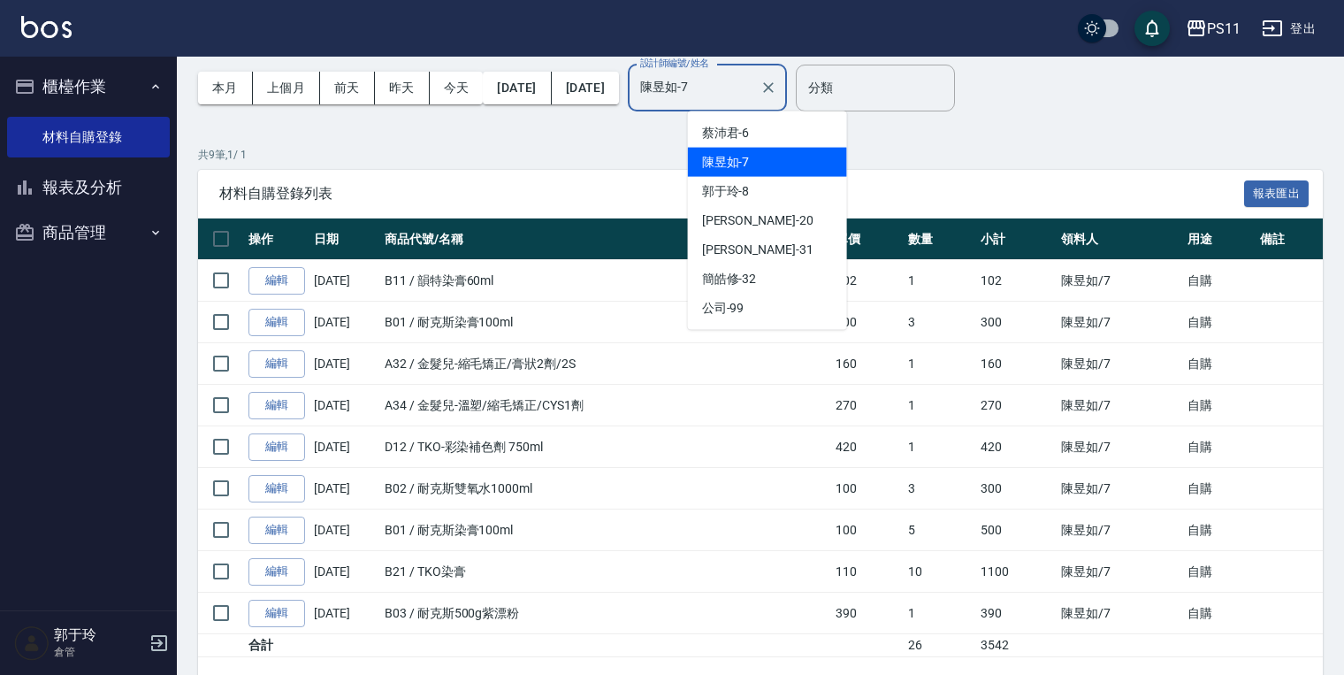
click at [753, 86] on input "陳昱如-7" at bounding box center [694, 88] width 117 height 31
click at [772, 138] on div "[PERSON_NAME]6" at bounding box center [767, 133] width 159 height 29
type input "[PERSON_NAME]6"
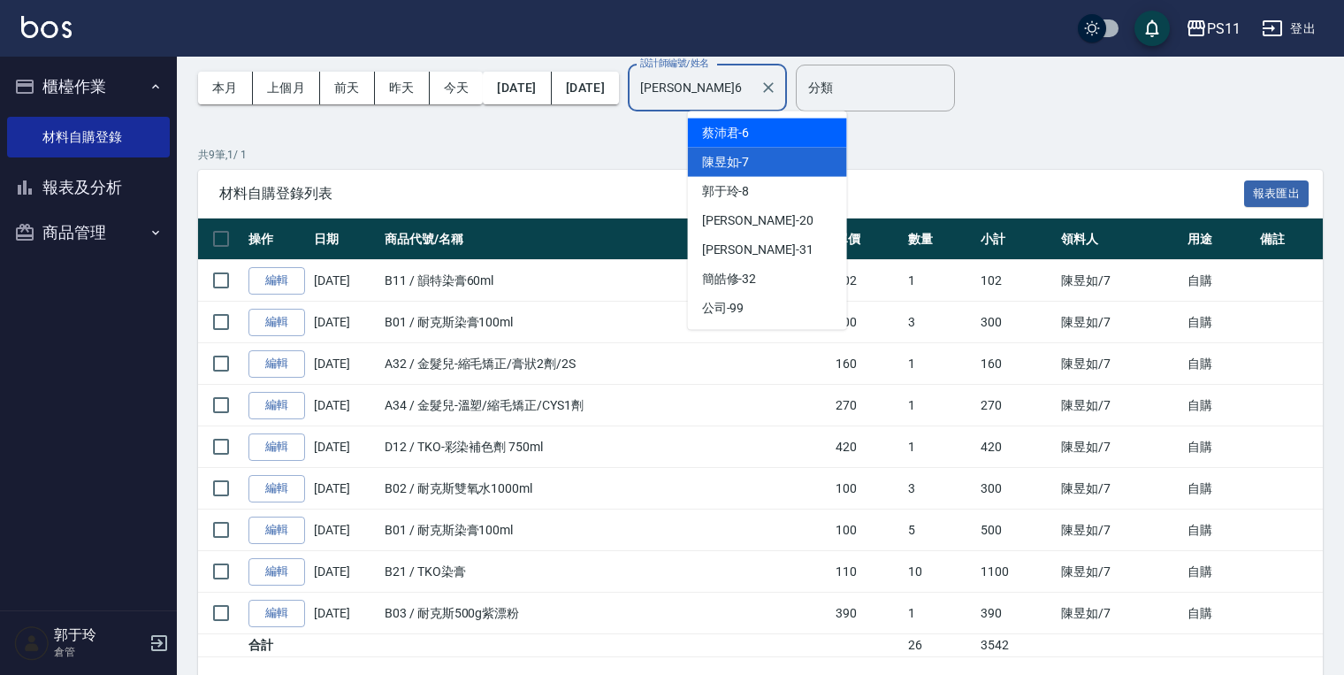
scroll to position [0, 0]
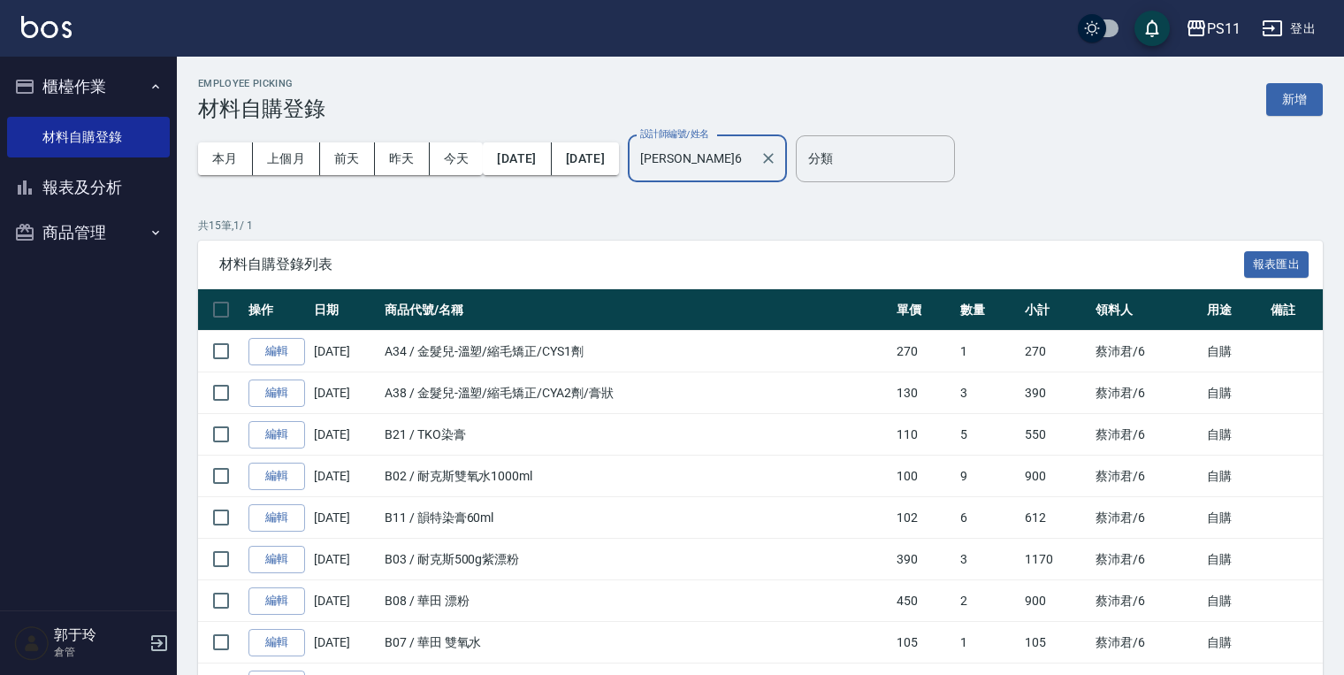
click at [642, 235] on div "共 15 筆, 1 / 1 材料自購登錄列表 報表匯出 操作 日期 商品代號/名稱 單價 數量 小計 領料人 用途 備註 編輯 [DATE] A34 / 金髮…" at bounding box center [760, 622] width 1125 height 808
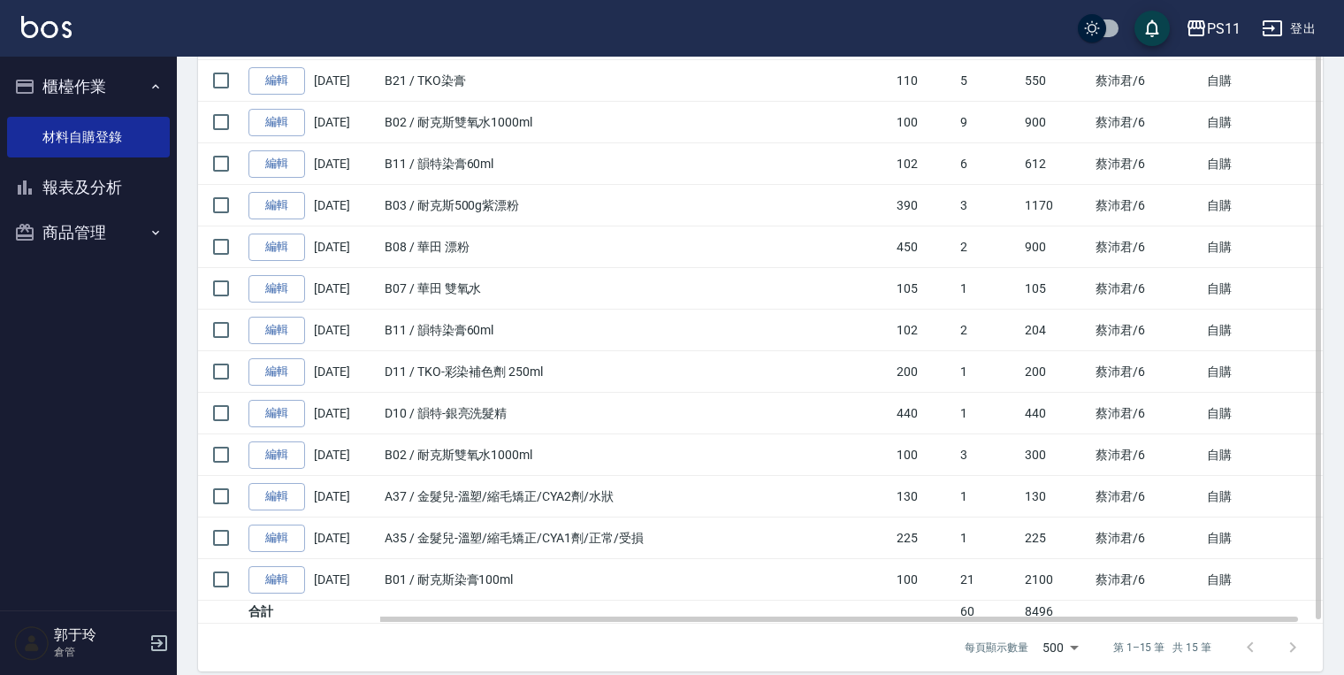
scroll to position [368, 0]
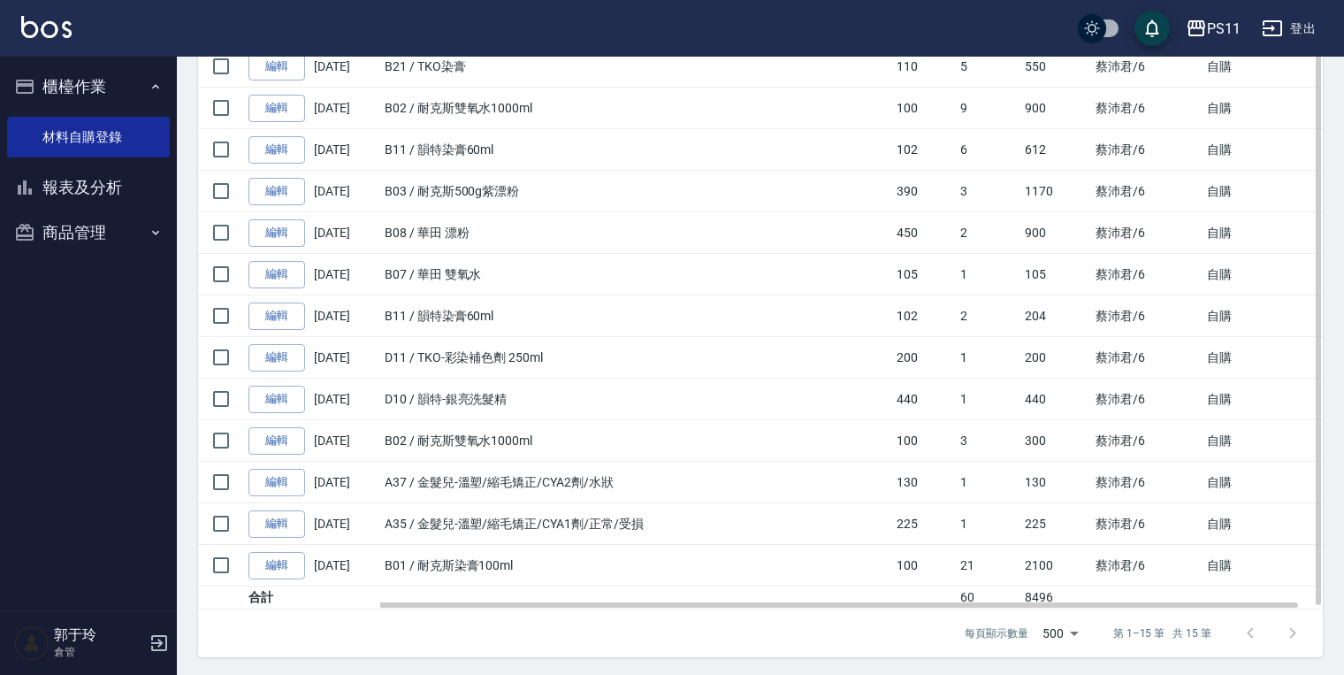
drag, startPoint x: 706, startPoint y: 378, endPoint x: 693, endPoint y: 492, distance: 114.8
click at [673, 453] on td "B02 / 耐克斯雙氧水1000ml" at bounding box center [636, 441] width 512 height 42
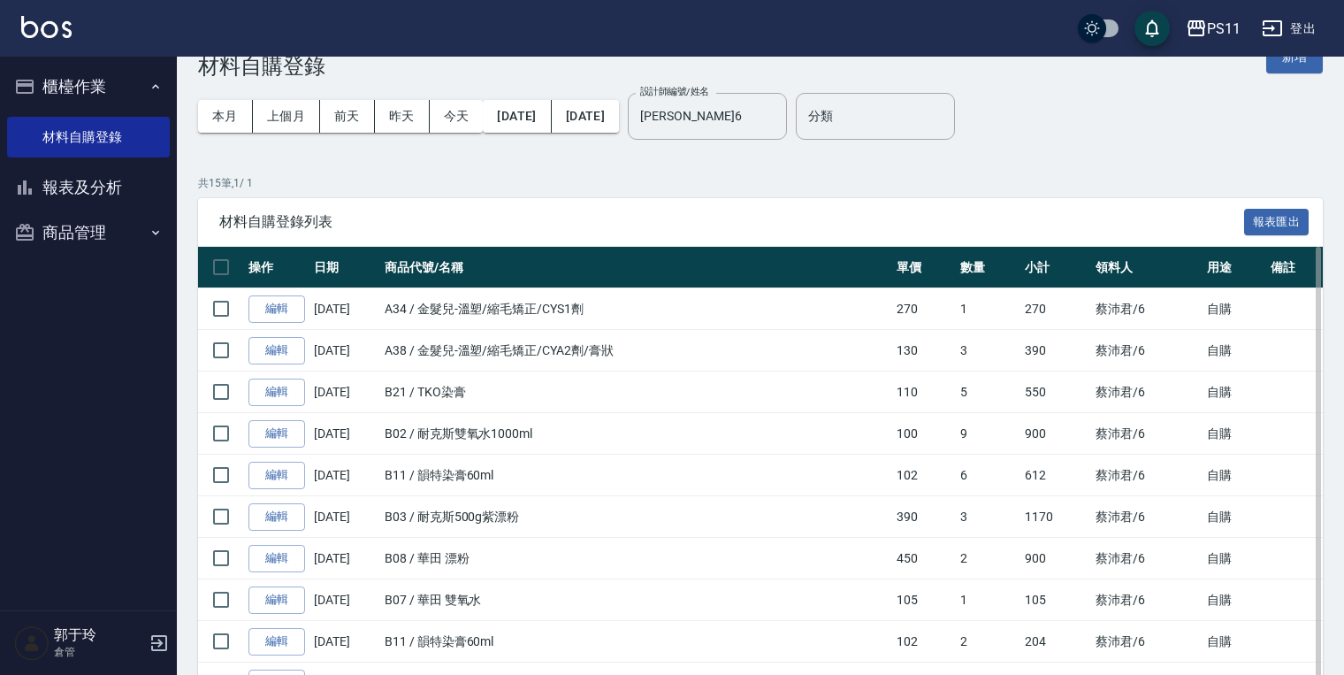
scroll to position [0, 0]
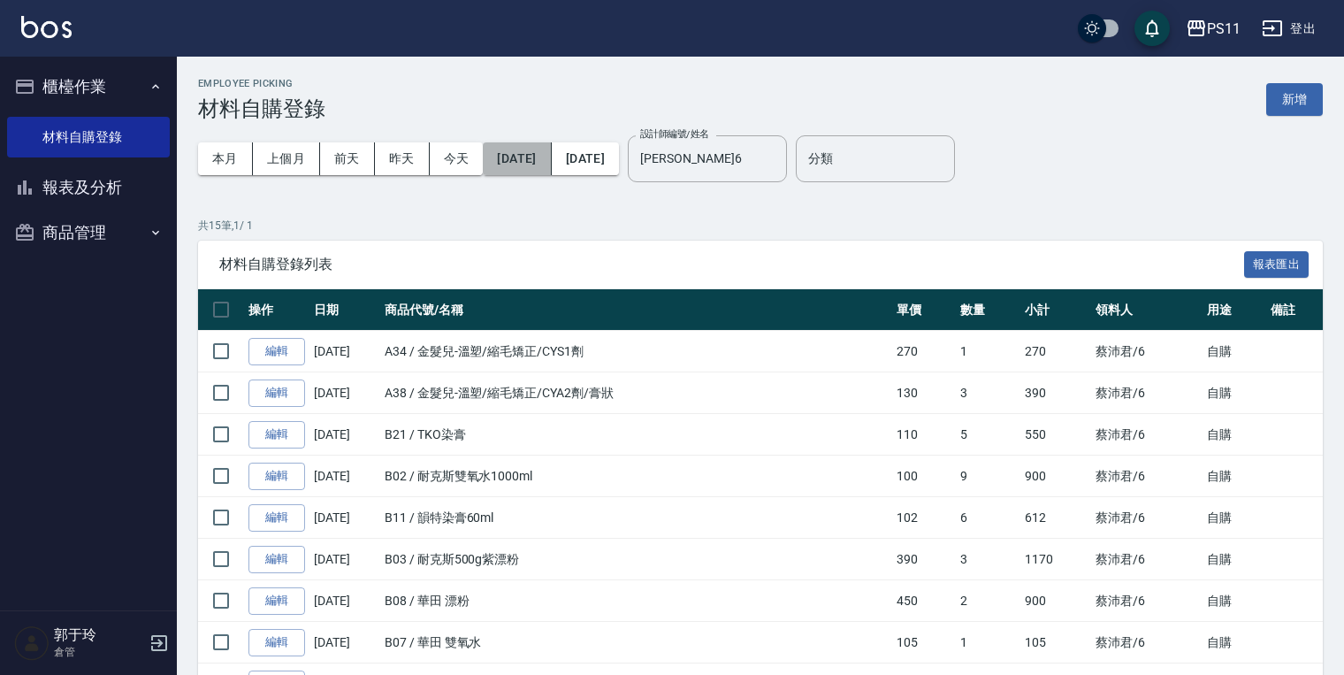
click at [535, 160] on button "[DATE]" at bounding box center [517, 158] width 68 height 33
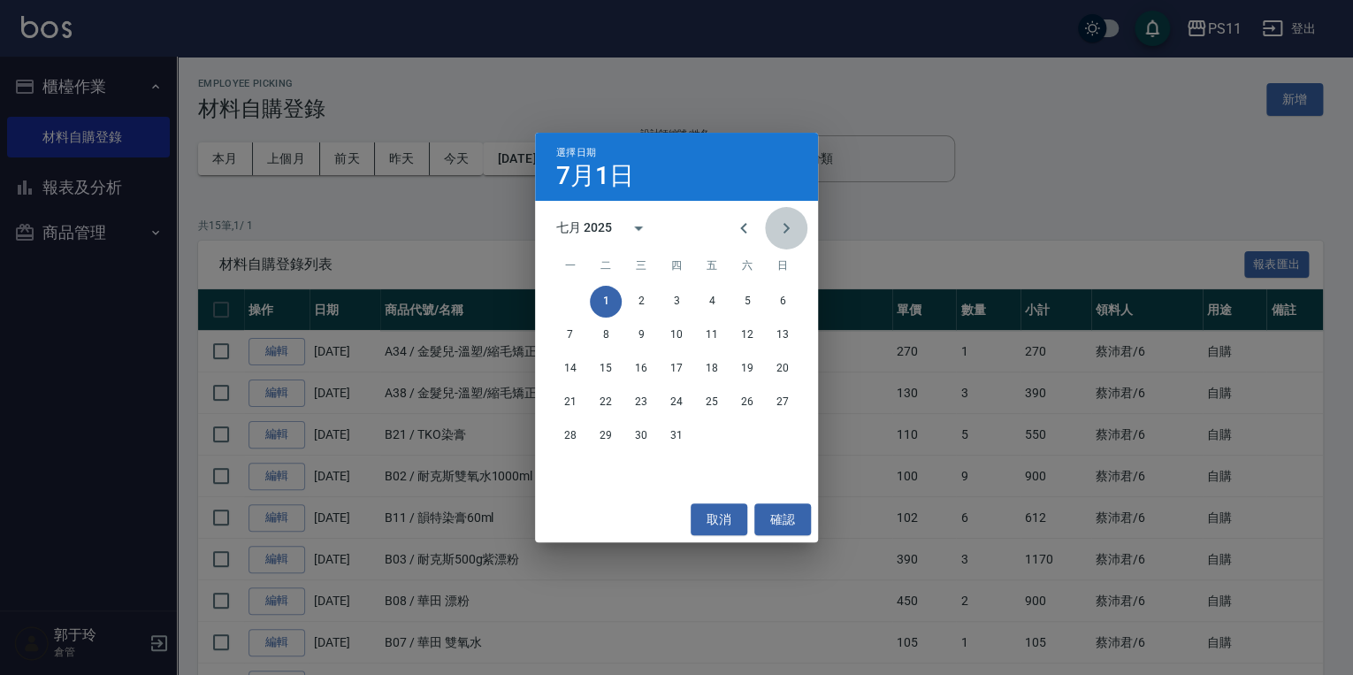
click at [791, 237] on icon "Next month" at bounding box center [786, 228] width 21 height 21
click at [719, 301] on button "1" at bounding box center [712, 302] width 32 height 32
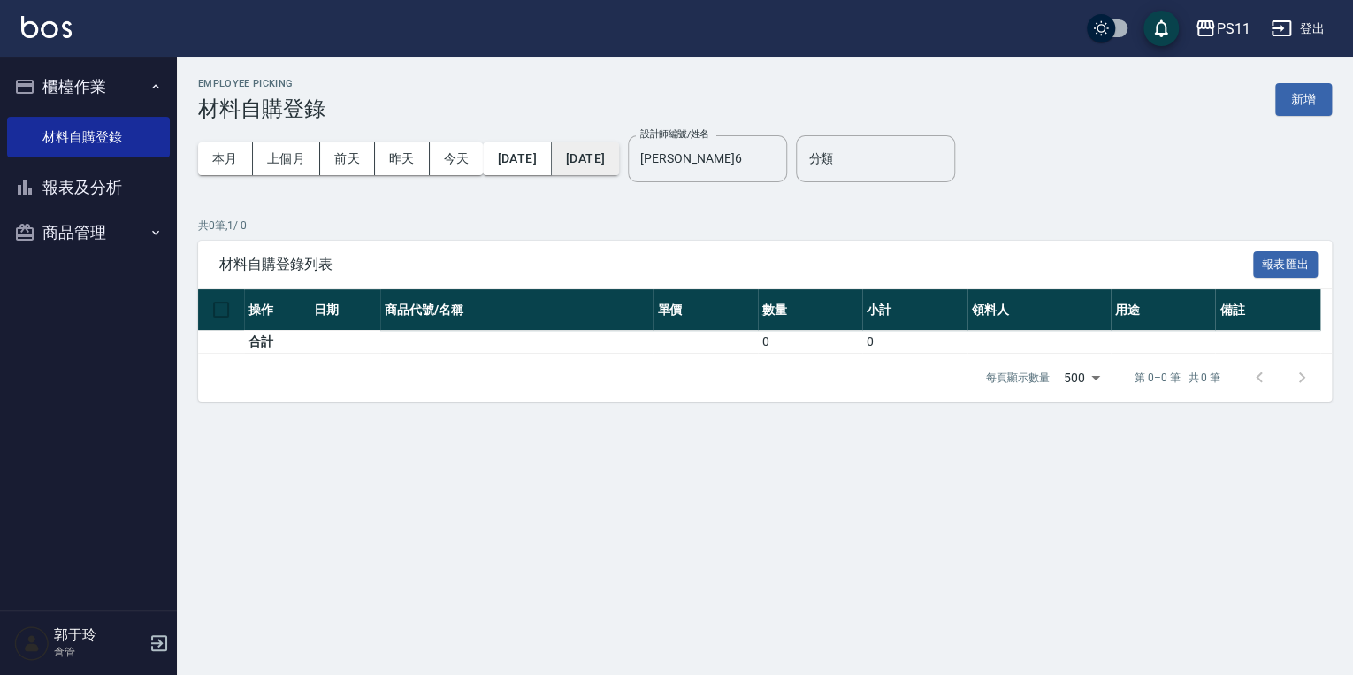
click at [619, 157] on button "[DATE]" at bounding box center [585, 158] width 67 height 33
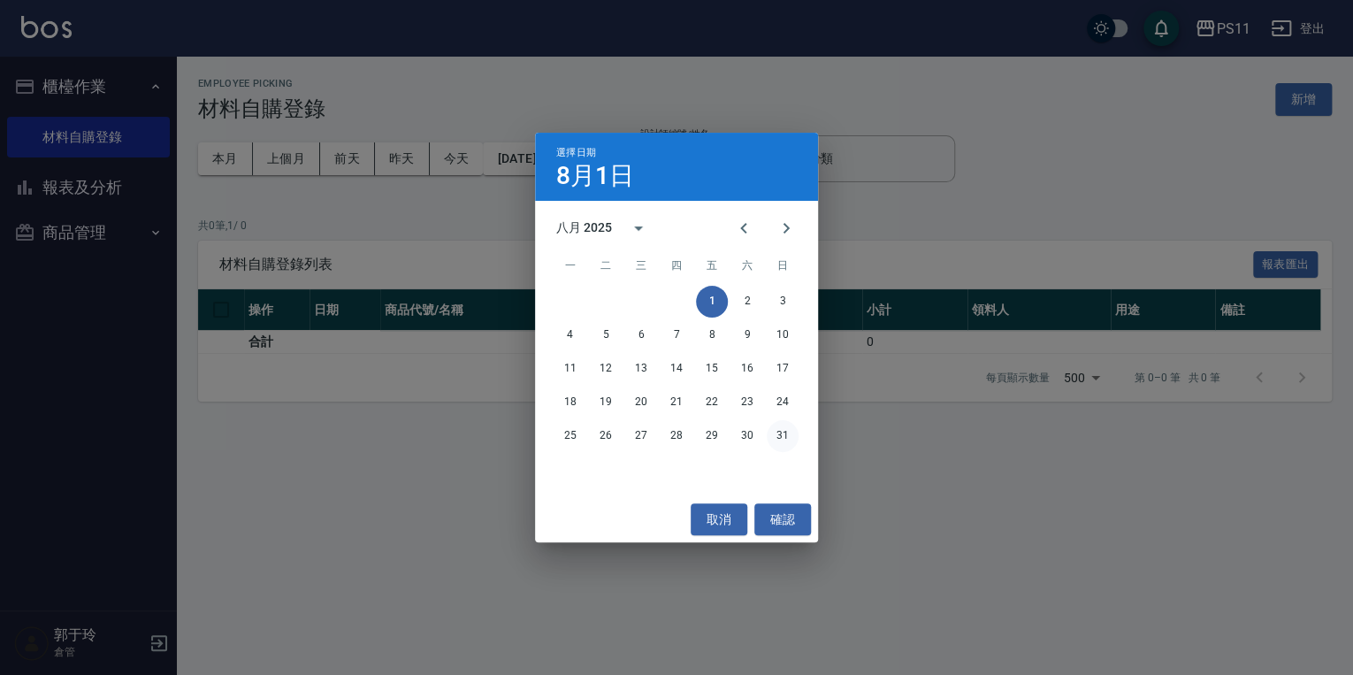
click at [780, 435] on button "31" at bounding box center [783, 436] width 32 height 32
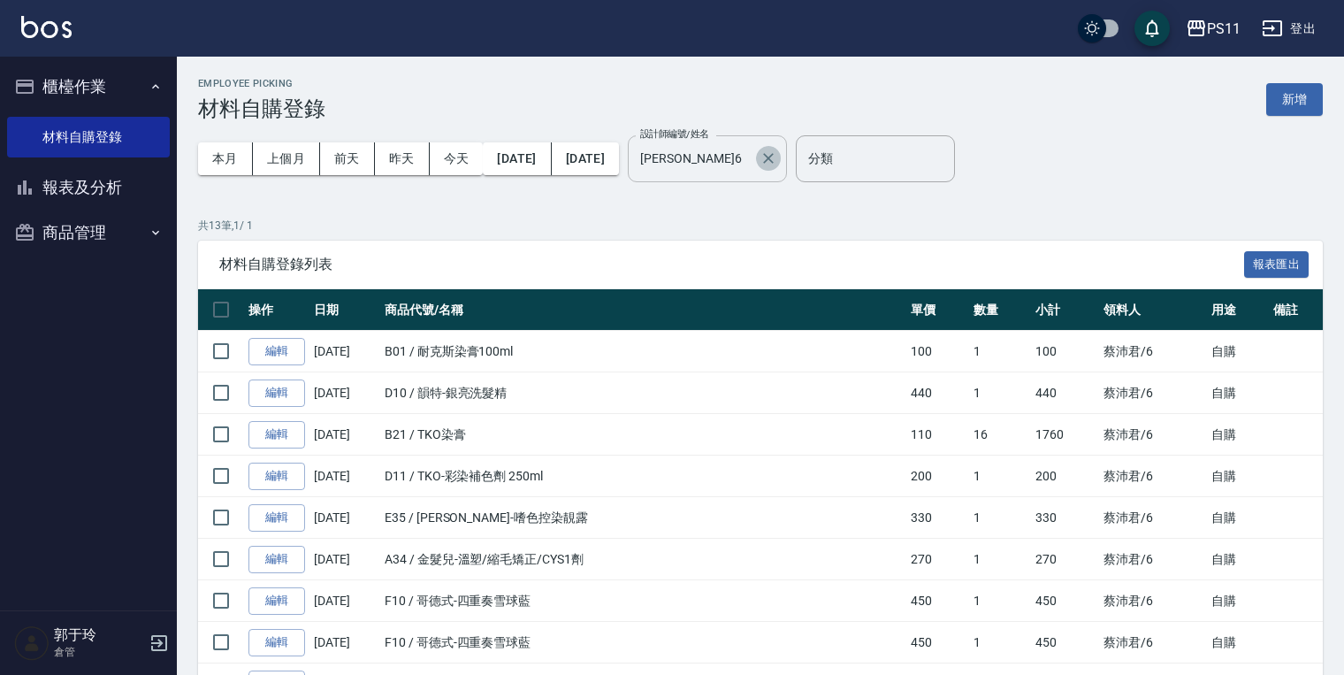
click at [777, 159] on icon "Clear" at bounding box center [769, 158] width 18 height 18
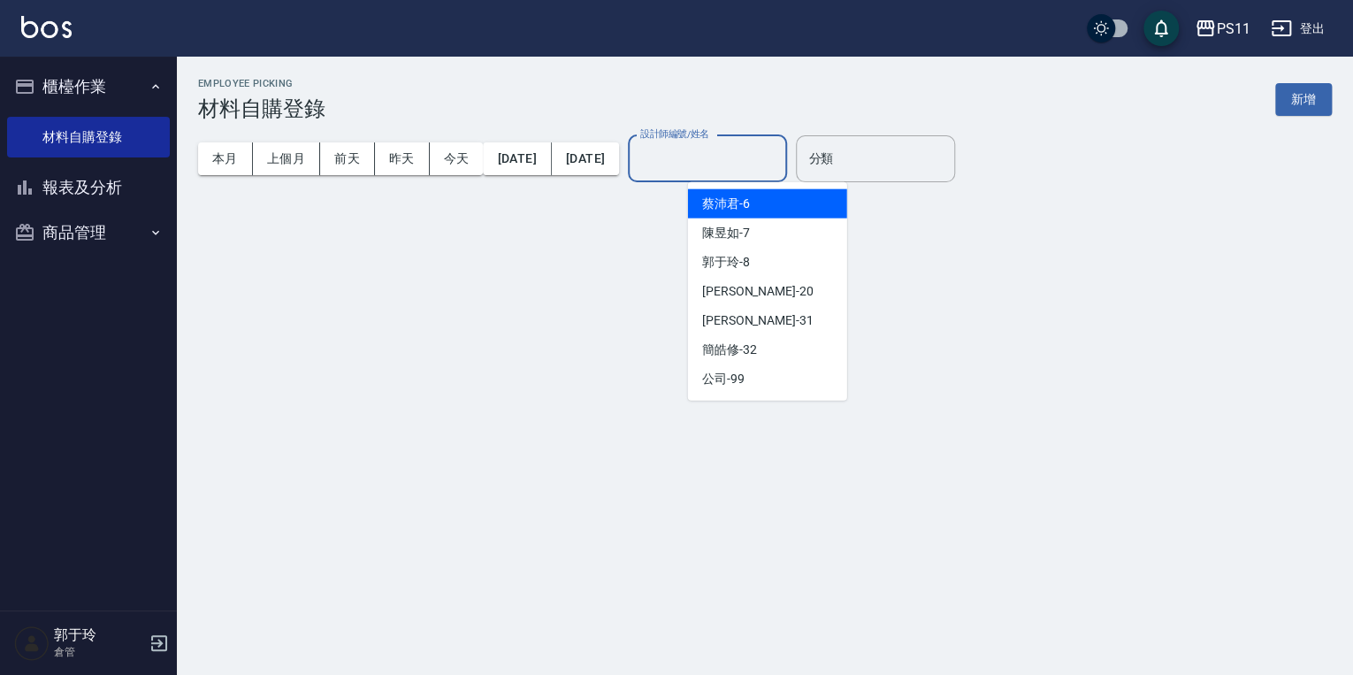
click at [771, 159] on input "設計師編號/姓名" at bounding box center [707, 158] width 143 height 31
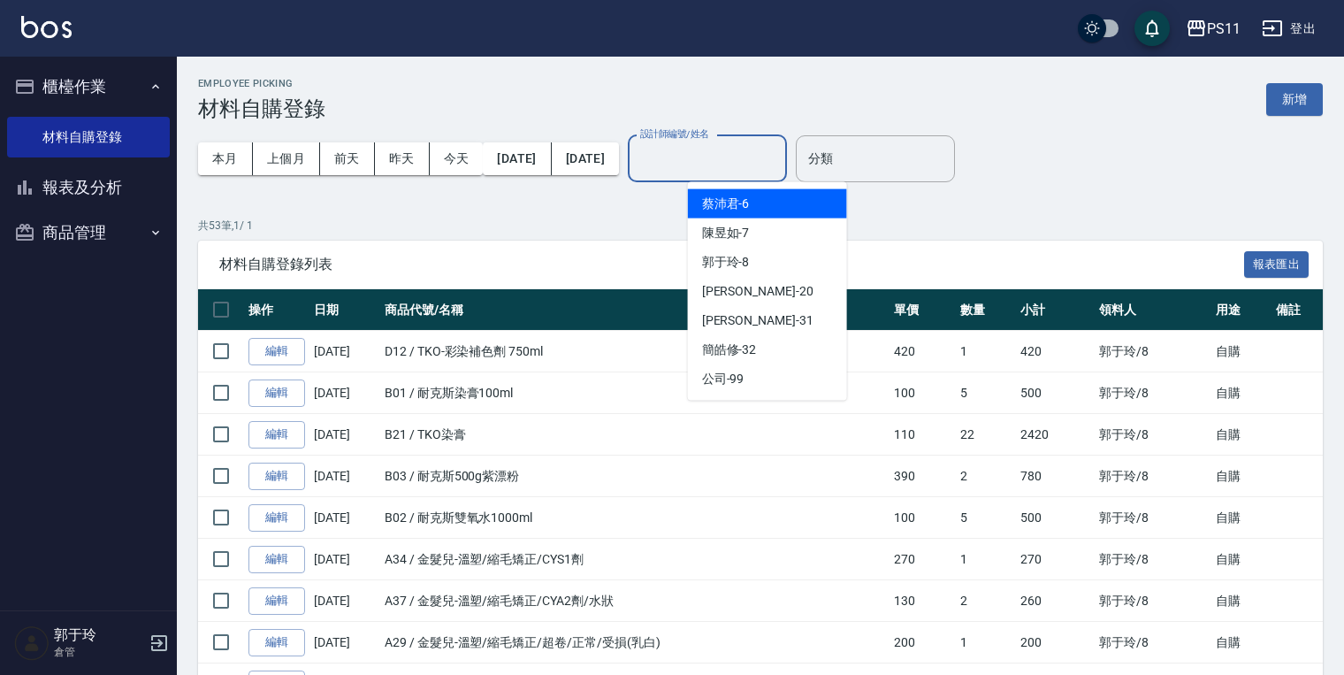
click at [757, 206] on div "[PERSON_NAME]6" at bounding box center [767, 203] width 159 height 29
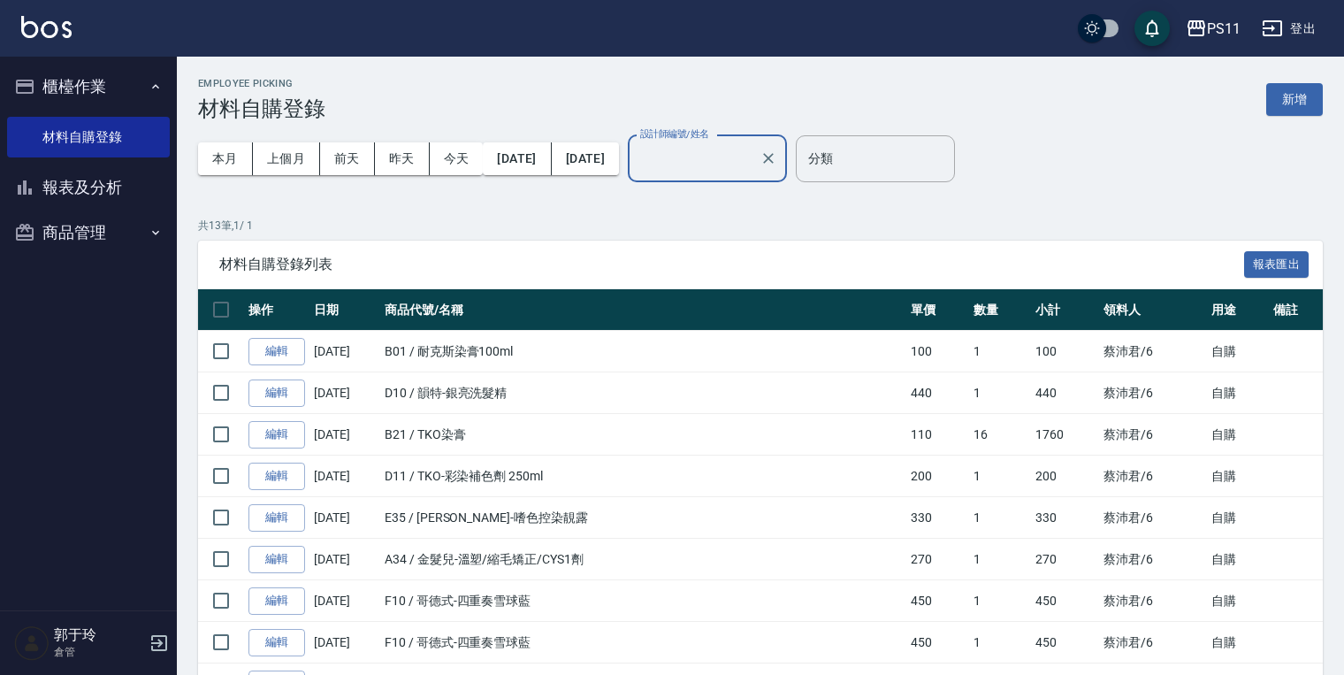
type input "[PERSON_NAME]6"
click at [655, 218] on p "共 13 筆, 1 / 1" at bounding box center [760, 226] width 1125 height 16
drag, startPoint x: 716, startPoint y: 587, endPoint x: 481, endPoint y: 248, distance: 412.6
click at [577, 202] on div "Employee Picking 材料自購登錄 新增 本月 上個月 [DATE] [DATE] [DATE] [DATE] [DATE] 設計師編號/姓名 […" at bounding box center [760, 510] width 1167 height 907
